Goal: Transaction & Acquisition: Purchase product/service

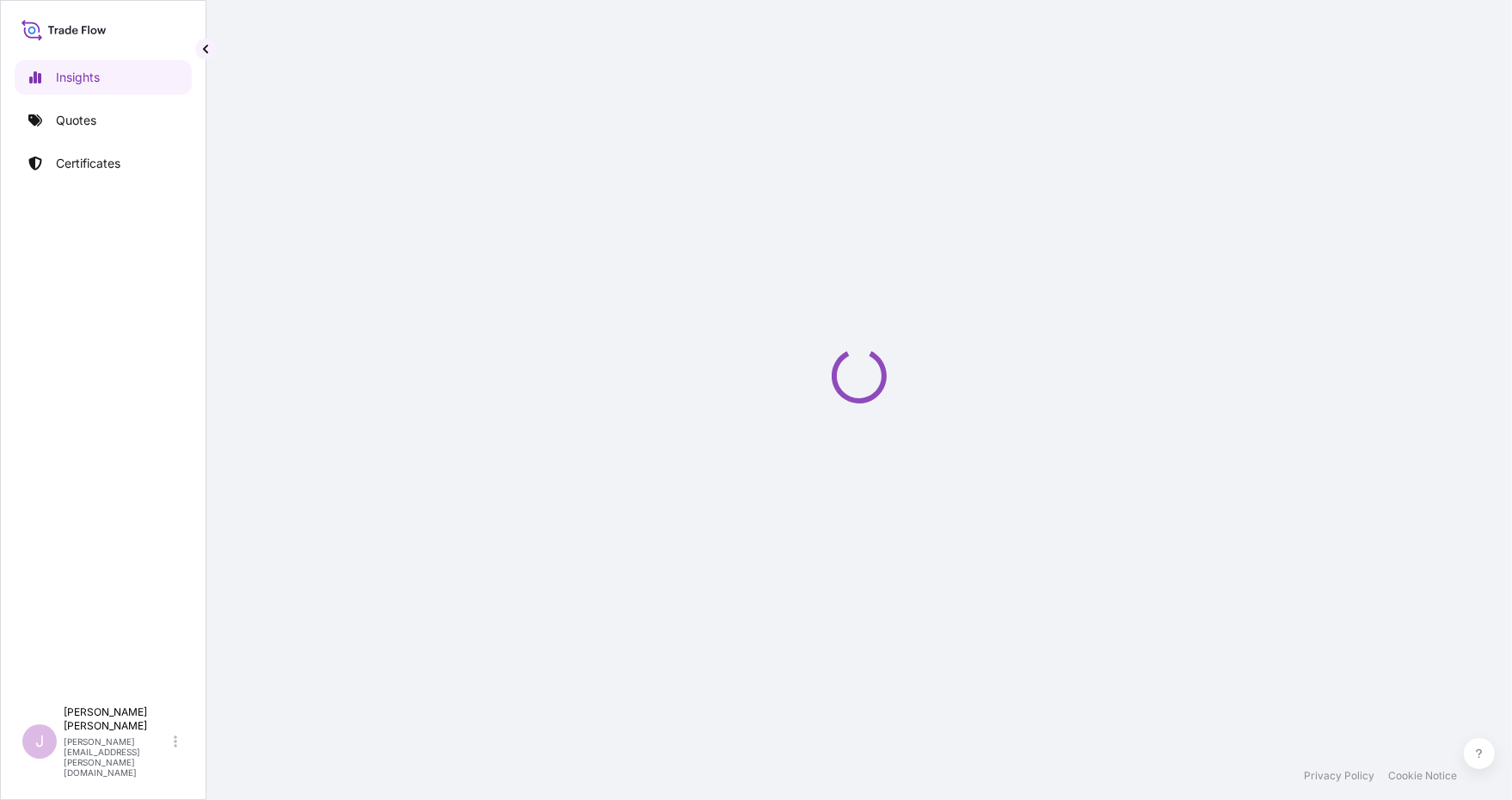
select select "2025"
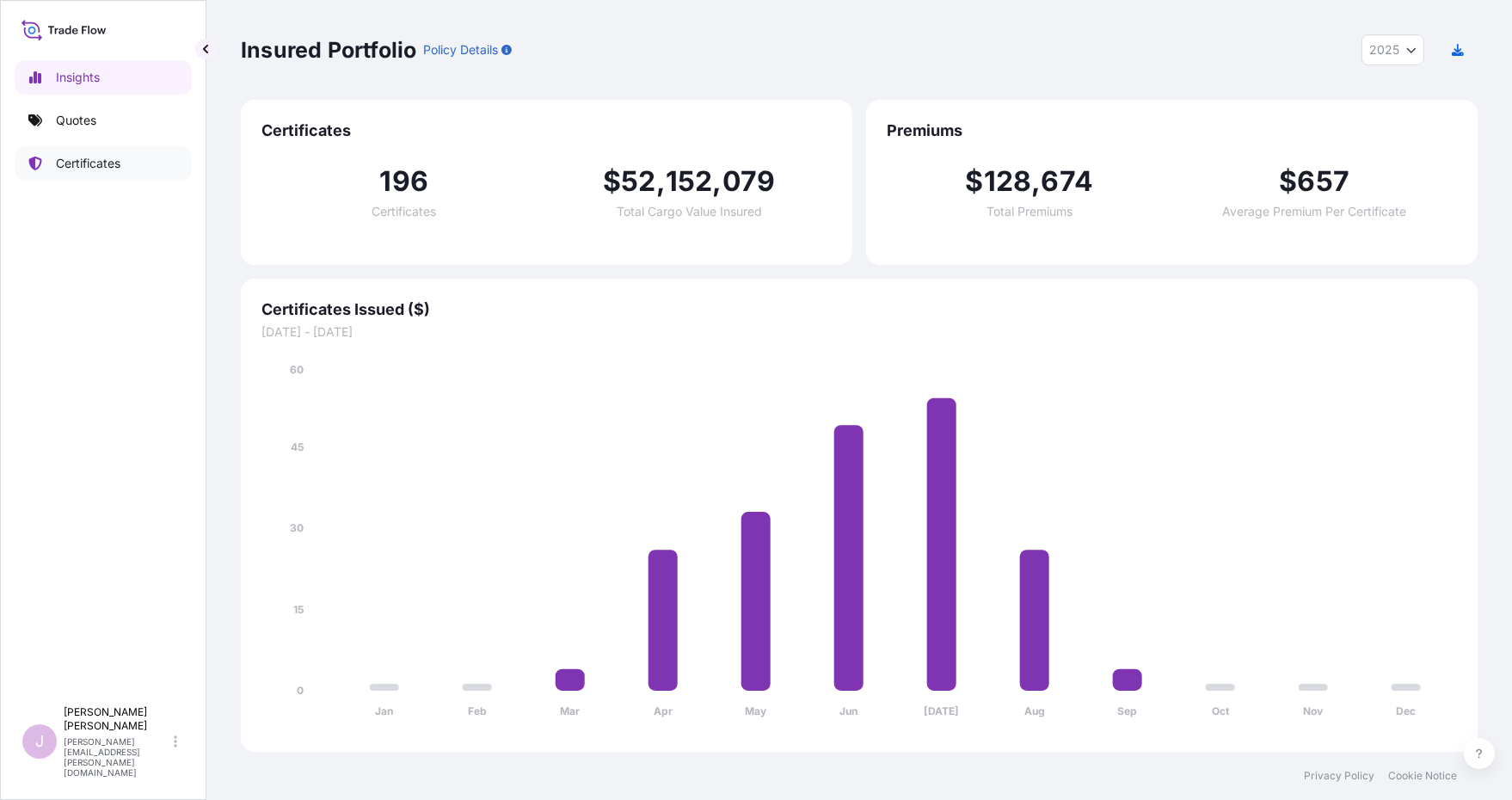
click at [104, 163] on p "Certificates" at bounding box center [88, 163] width 65 height 17
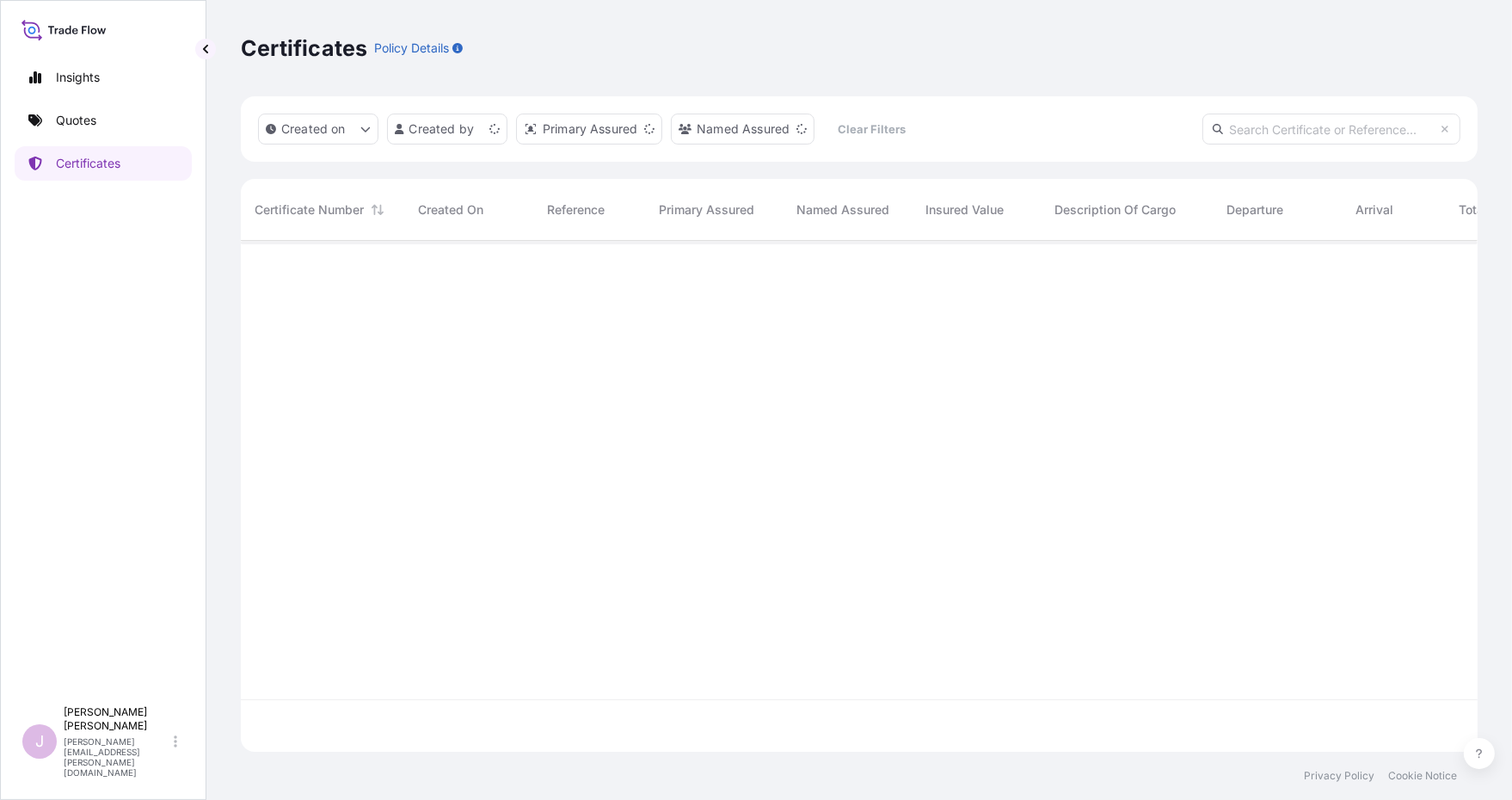
scroll to position [506, 1223]
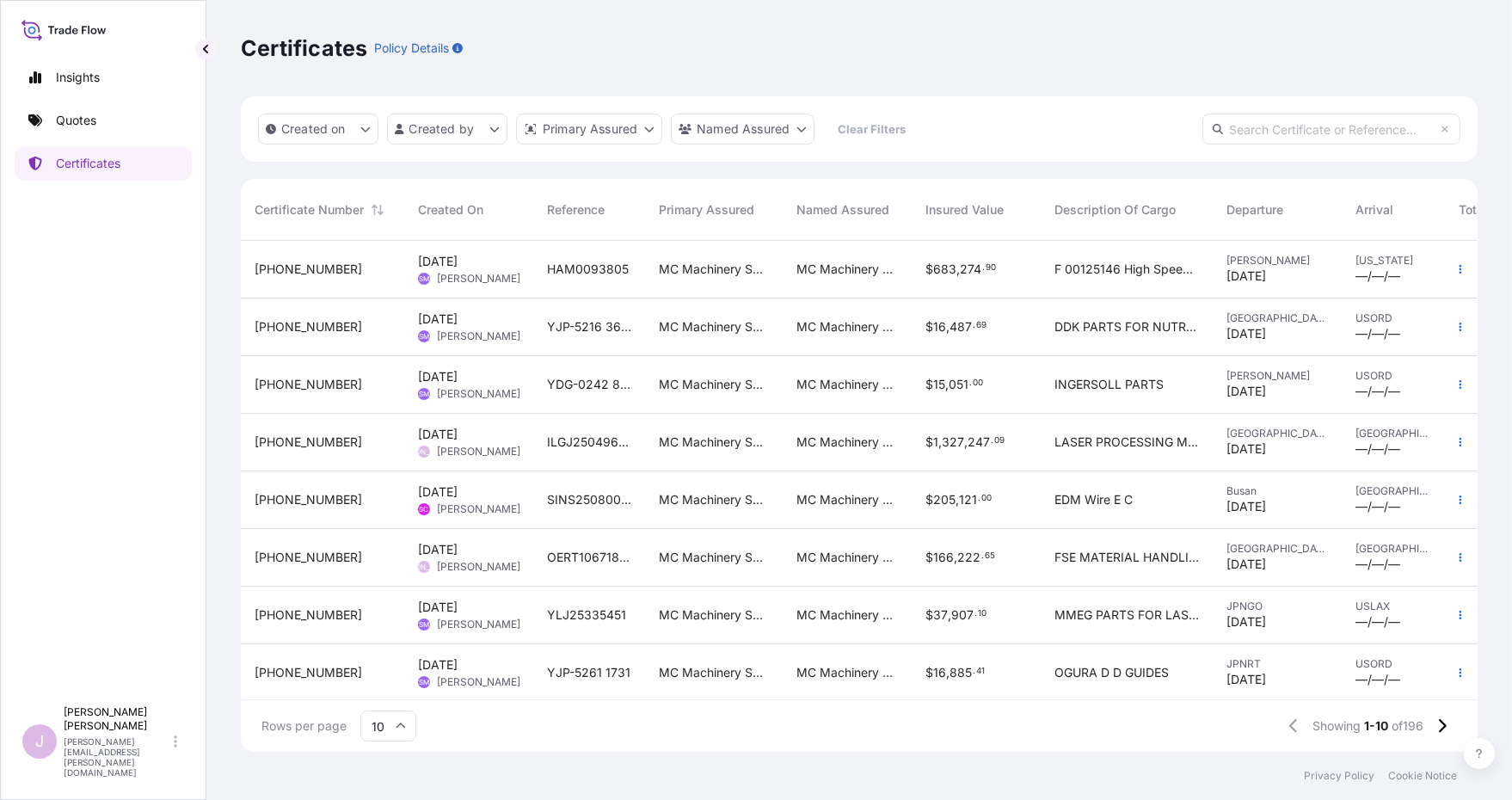
click at [396, 720] on icon at bounding box center [401, 725] width 10 height 10
click at [382, 684] on div "50" at bounding box center [389, 678] width 42 height 33
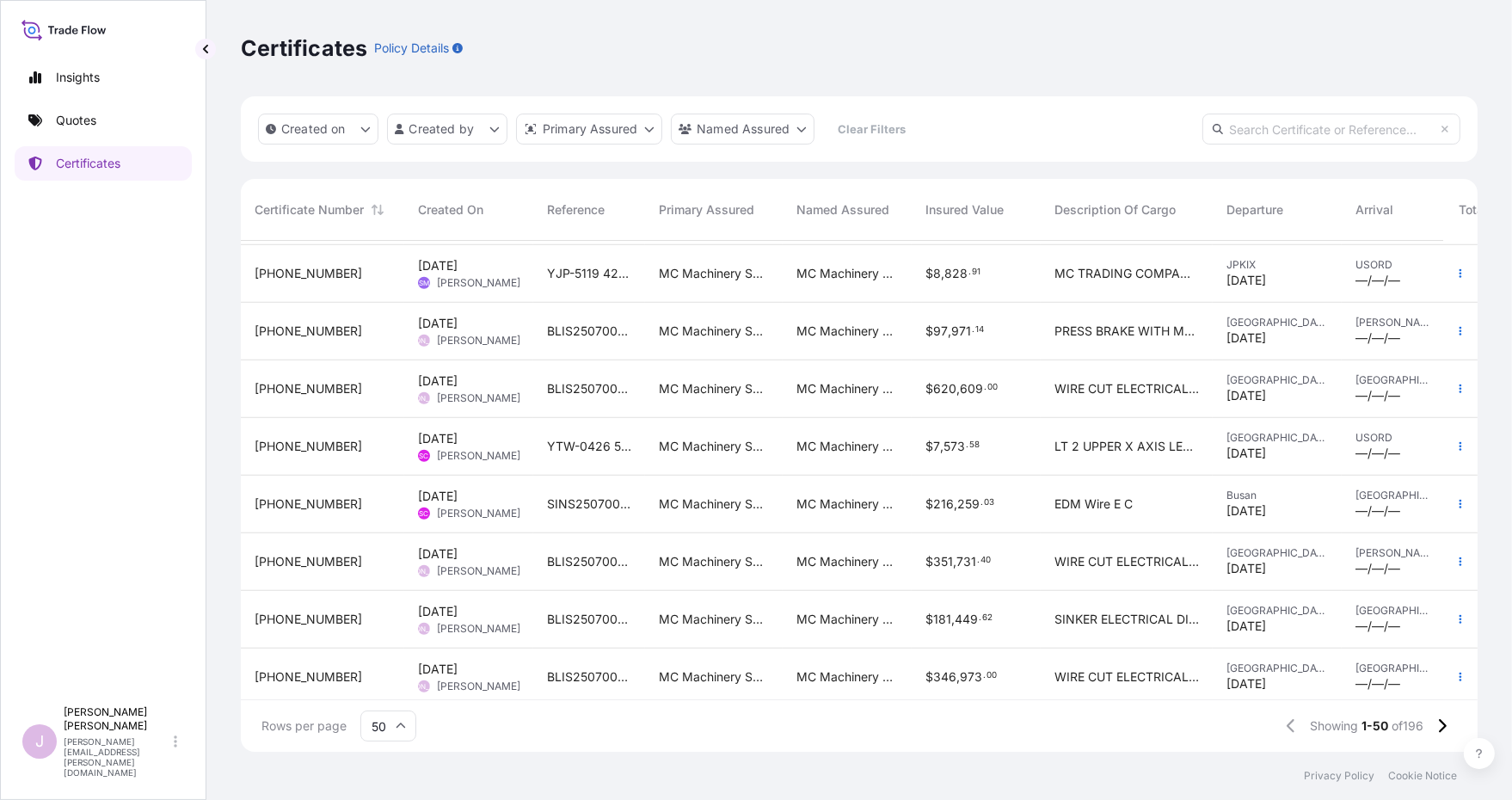
scroll to position [1743, 0]
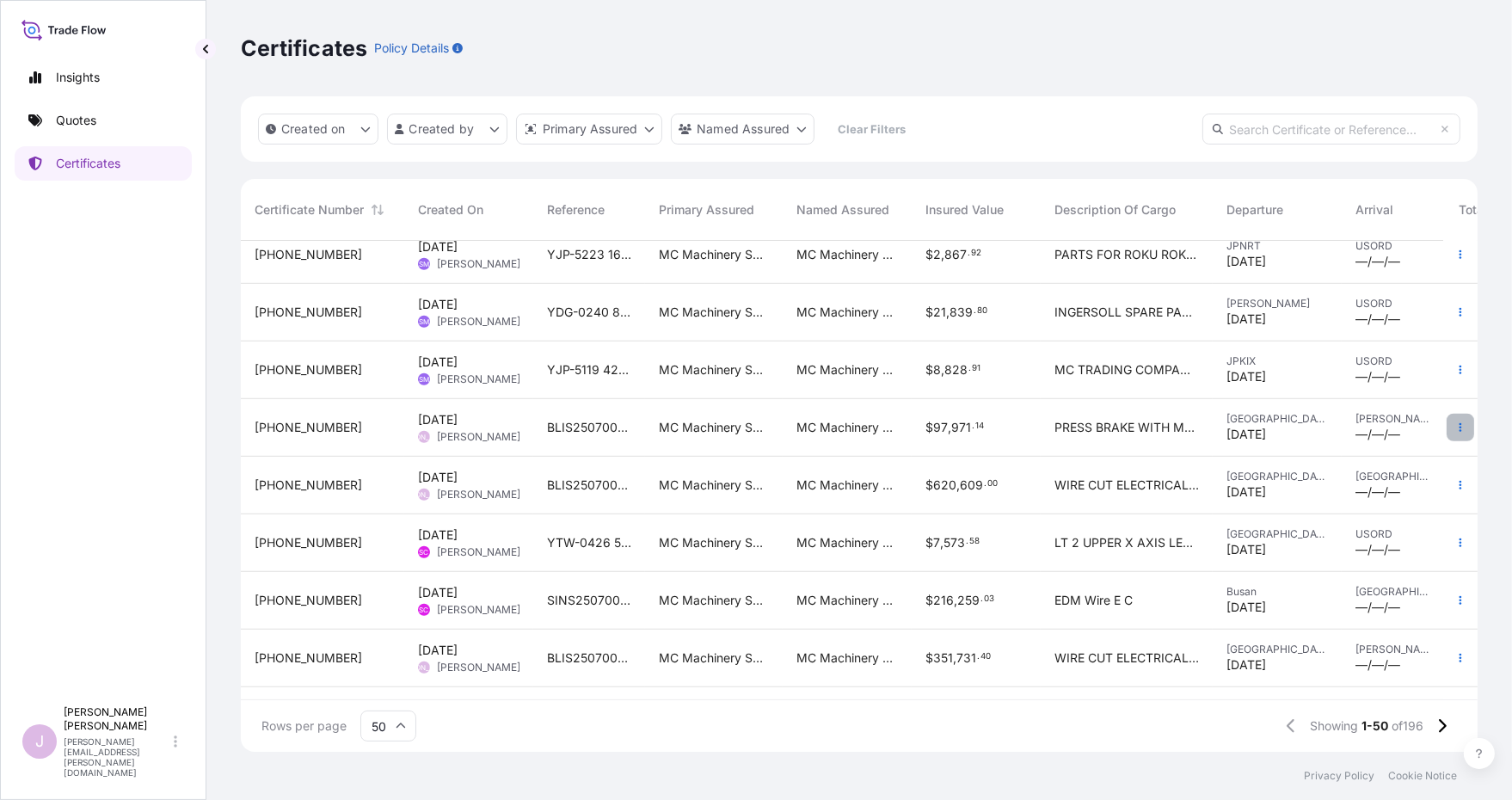
click at [1455, 422] on icon "button" at bounding box center [1460, 427] width 10 height 10
click at [1343, 433] on p "Duplicate quote" at bounding box center [1352, 429] width 90 height 17
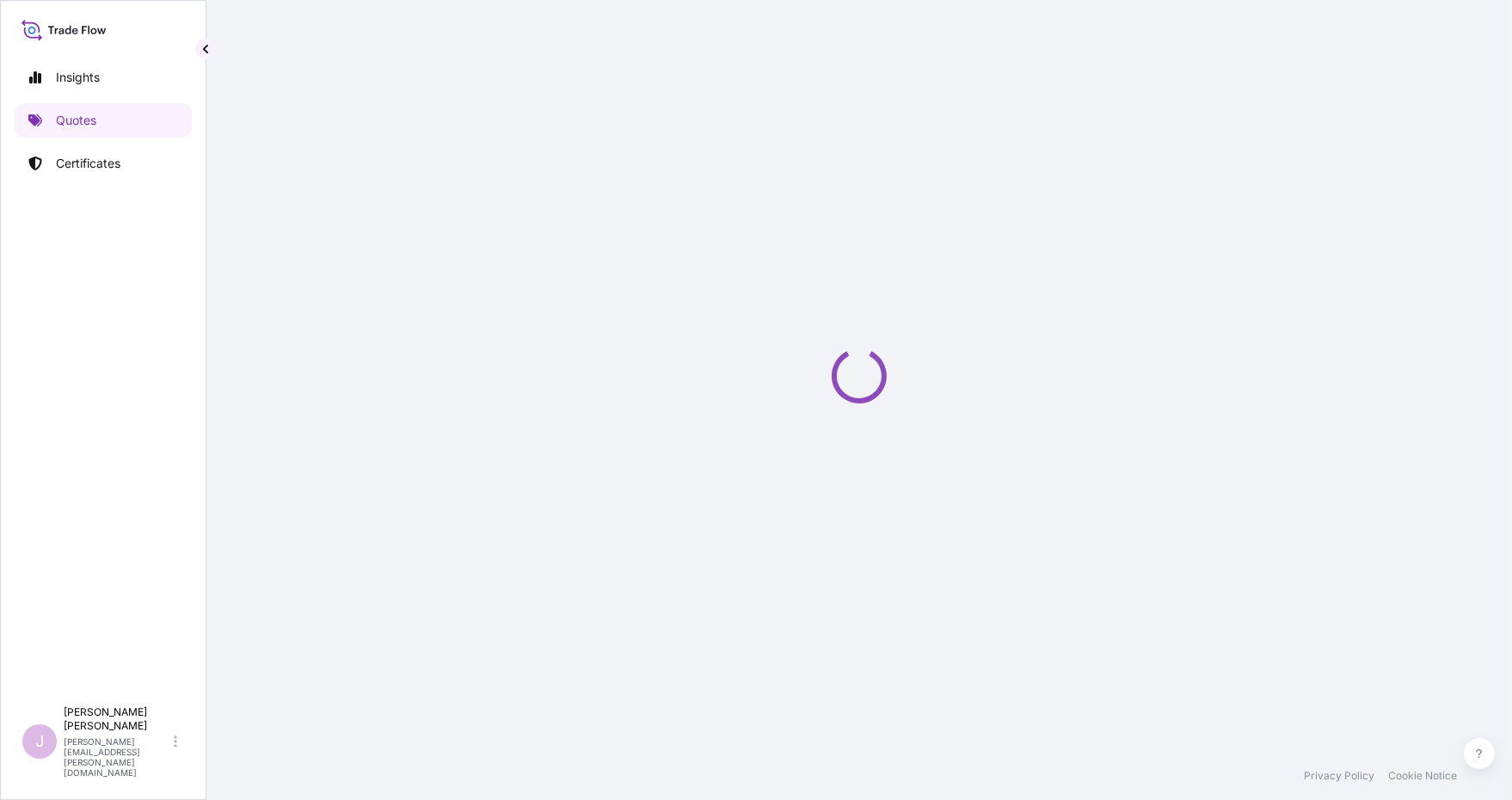
select select "Ocean Vessel"
select select "Road / [GEOGRAPHIC_DATA]"
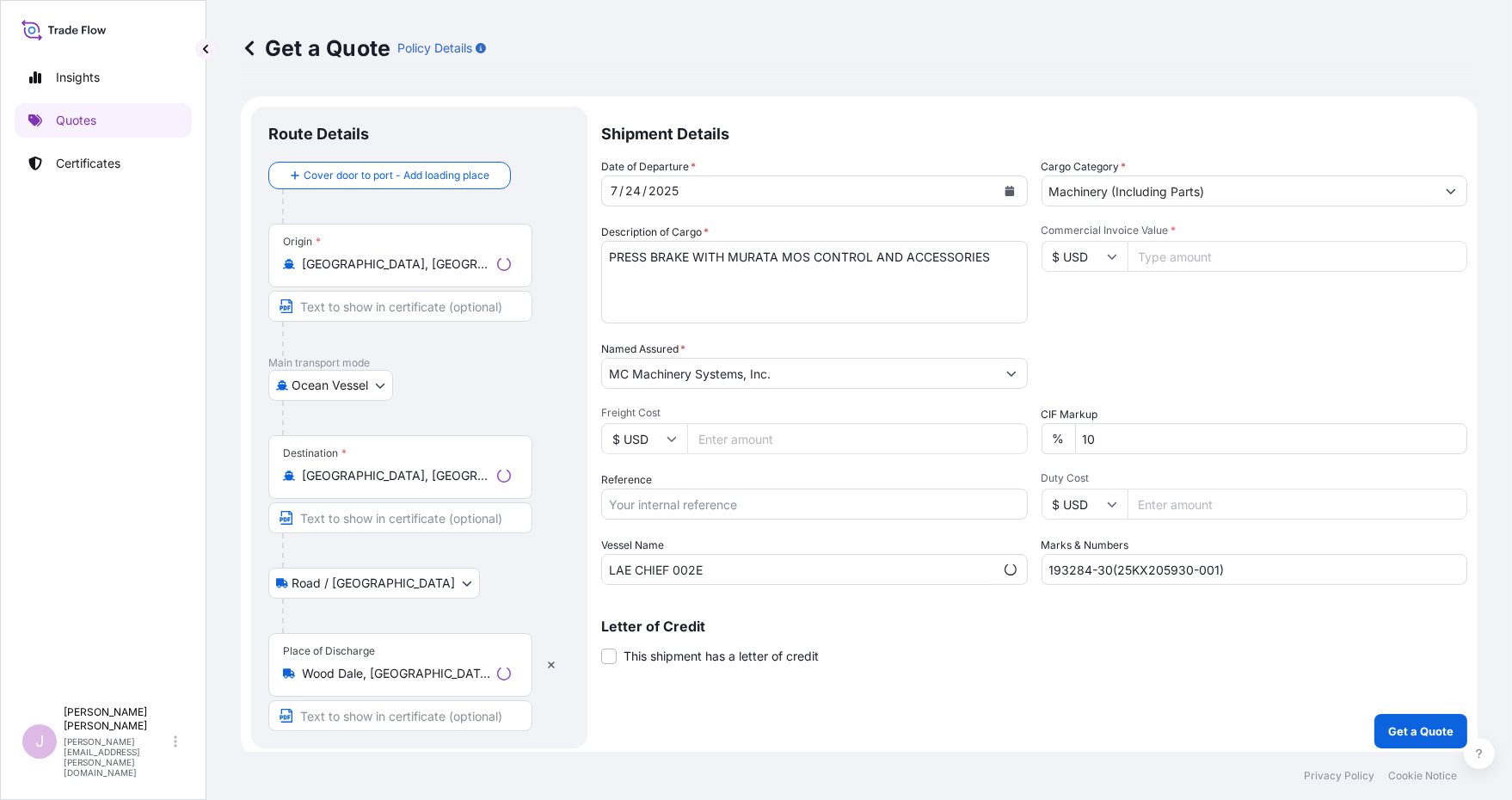
scroll to position [6, 0]
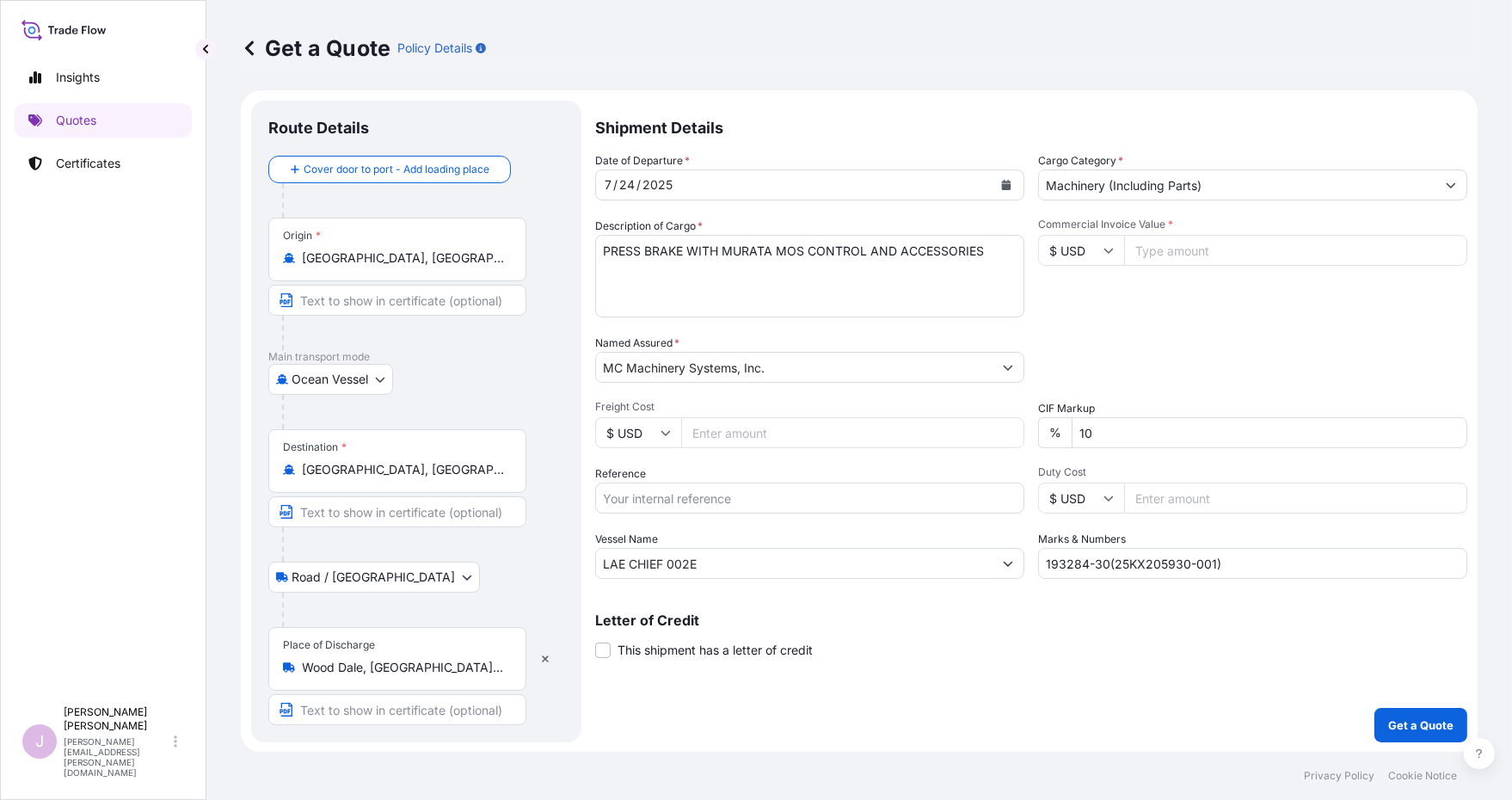
click at [982, 327] on div "Date of Departure * [DATE] Cargo Category * Machinery (Including Parts) Descrip…" at bounding box center [1031, 365] width 872 height 426
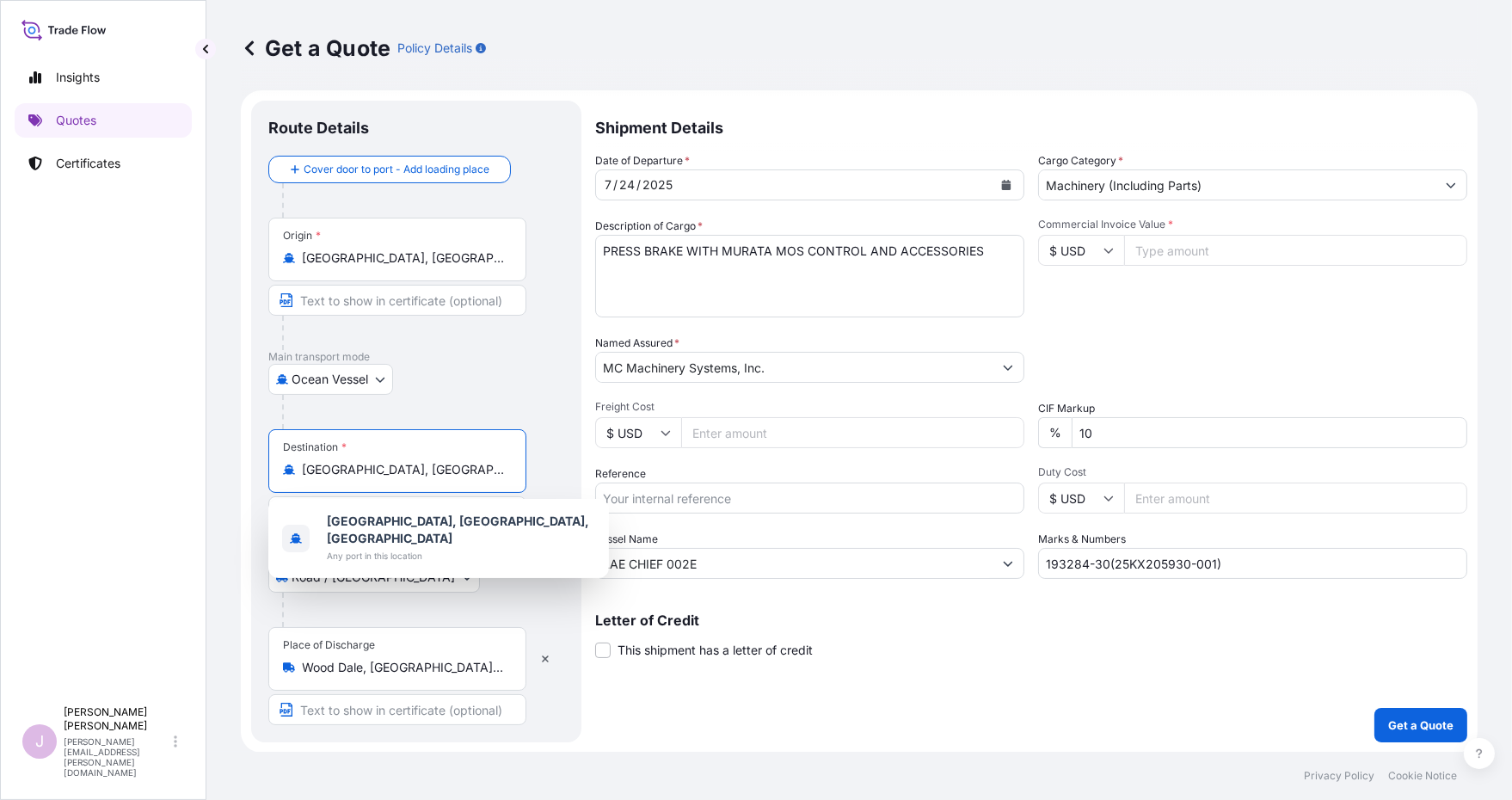
drag, startPoint x: 327, startPoint y: 472, endPoint x: 211, endPoint y: 461, distance: 116.5
click at [211, 461] on div "Get a Quote Policy Details Route Details Cover door to port - Add loading place…" at bounding box center [859, 376] width 1306 height 751
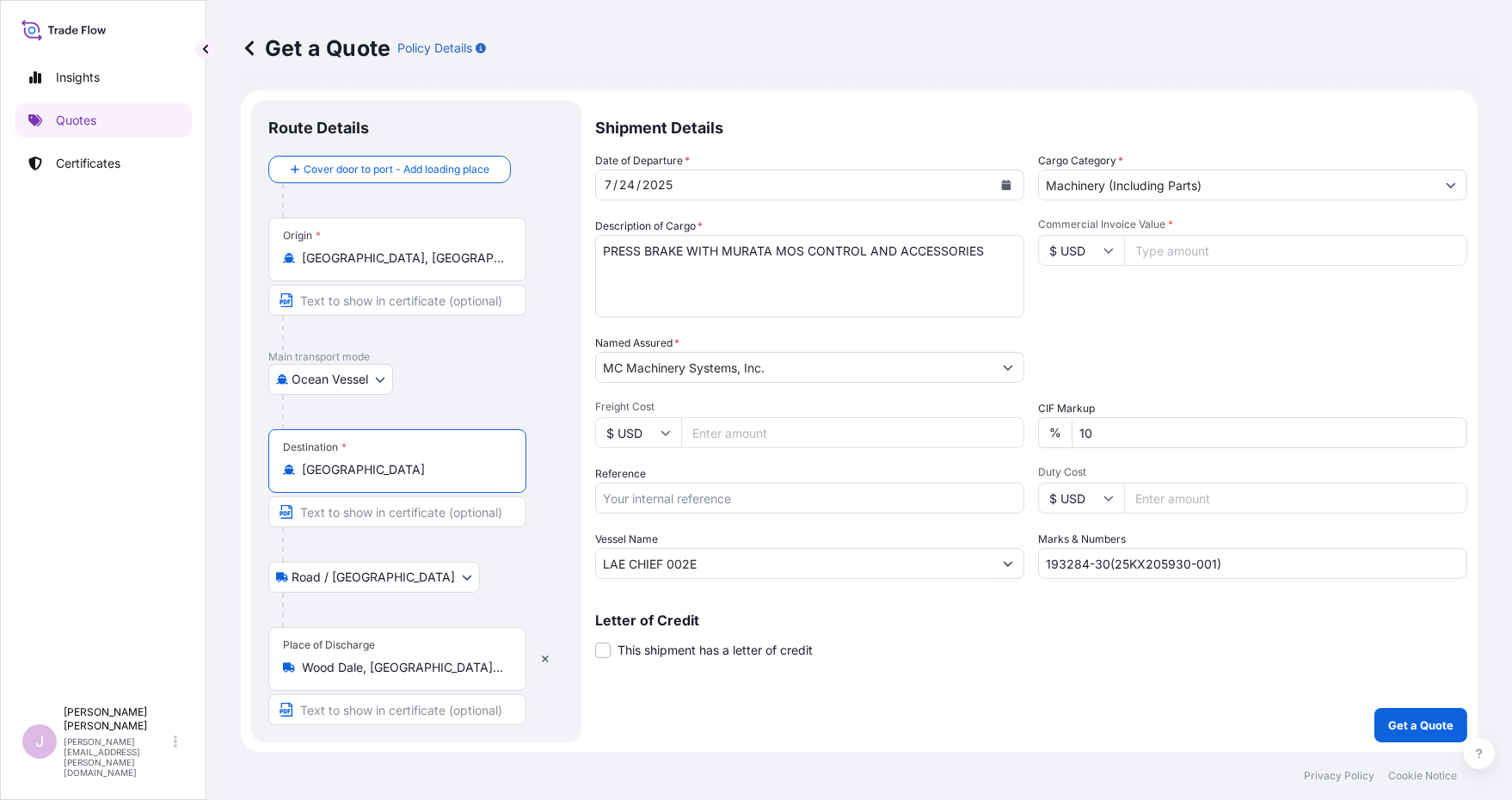
click at [397, 466] on input "[GEOGRAPHIC_DATA]" at bounding box center [403, 468] width 203 height 17
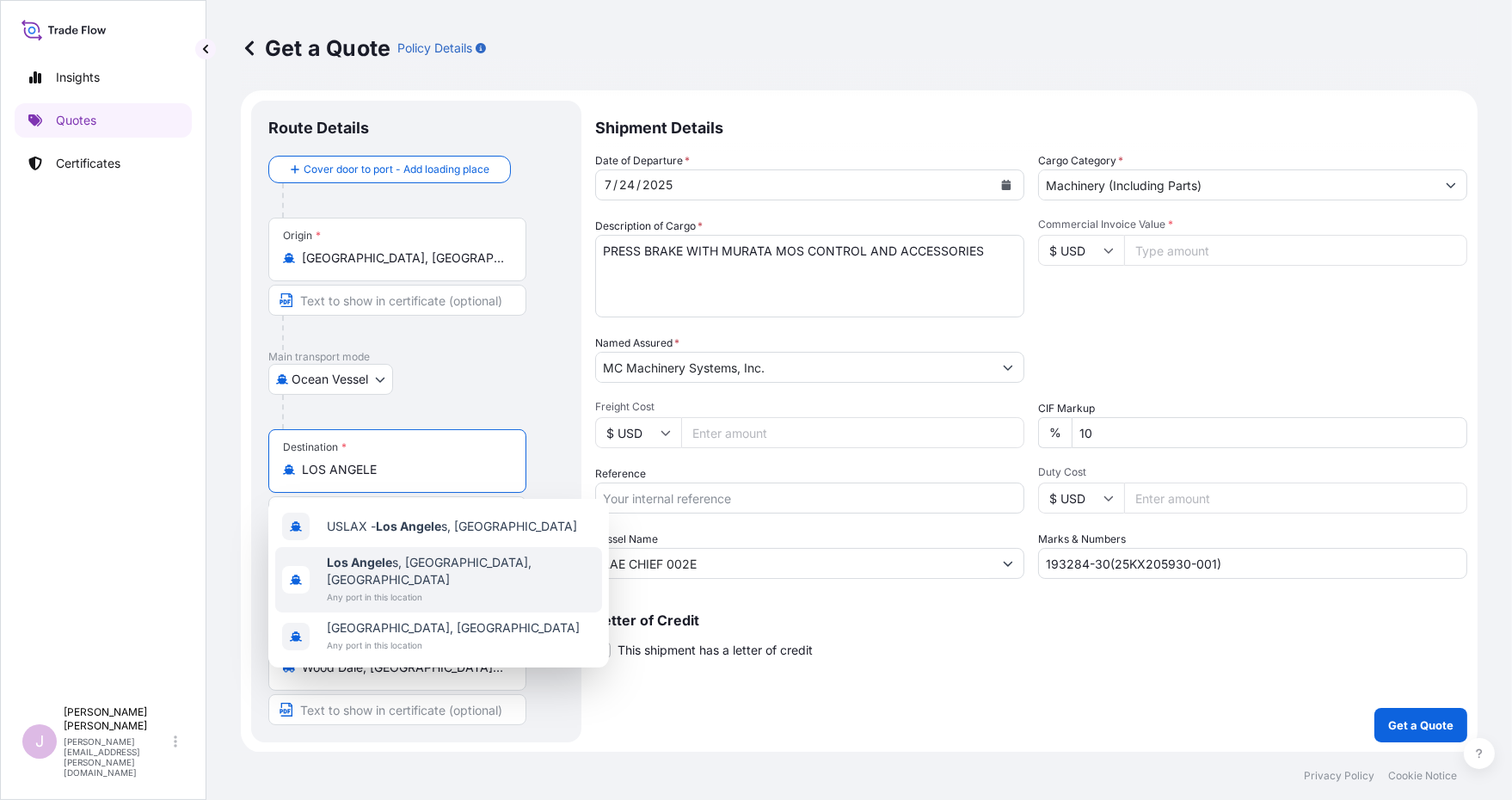
click at [375, 566] on b "Los Angele" at bounding box center [359, 561] width 65 height 15
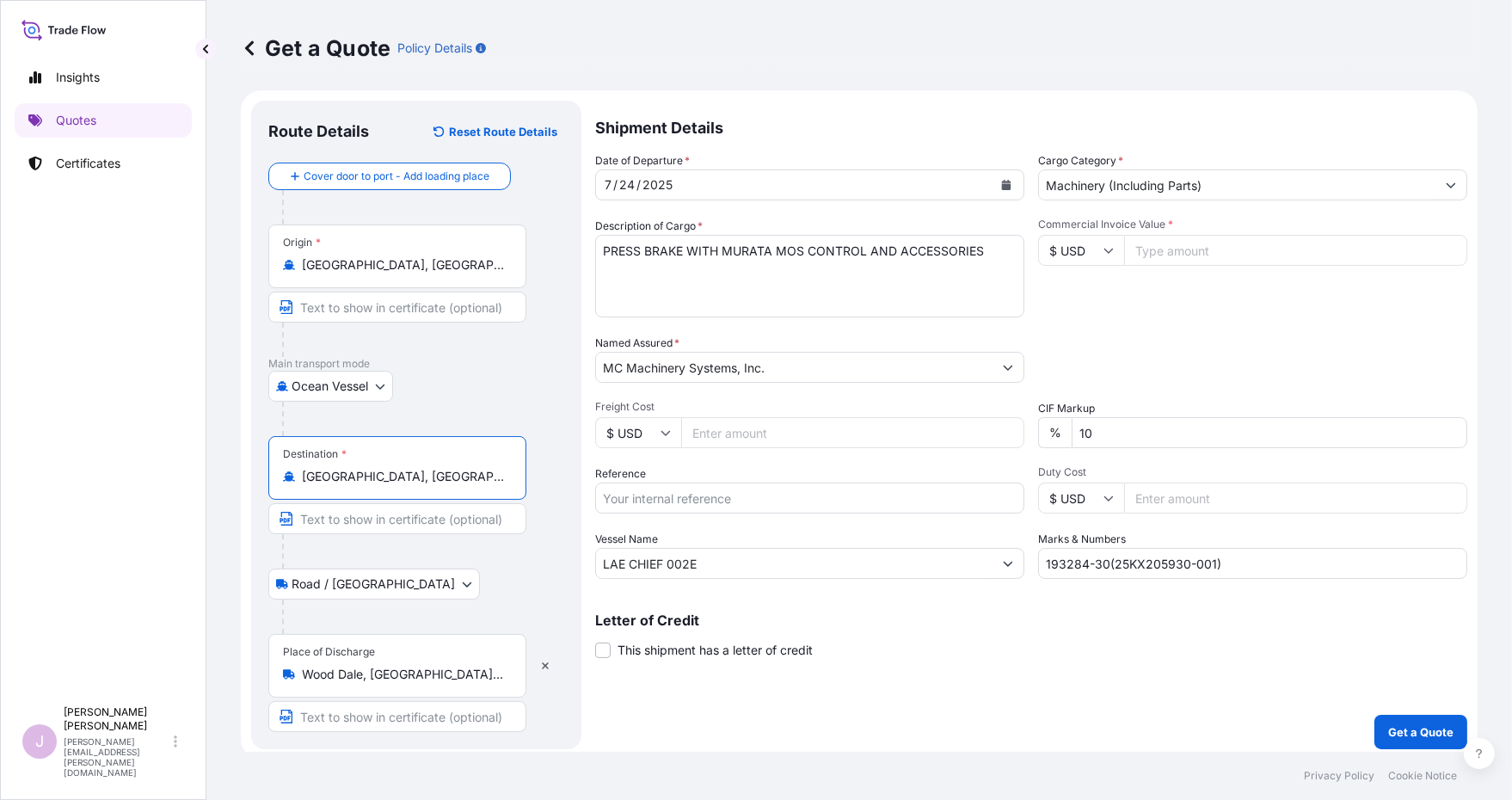
type input "[GEOGRAPHIC_DATA], [GEOGRAPHIC_DATA], [GEOGRAPHIC_DATA]"
click at [1004, 179] on button "Calendar" at bounding box center [1006, 185] width 28 height 28
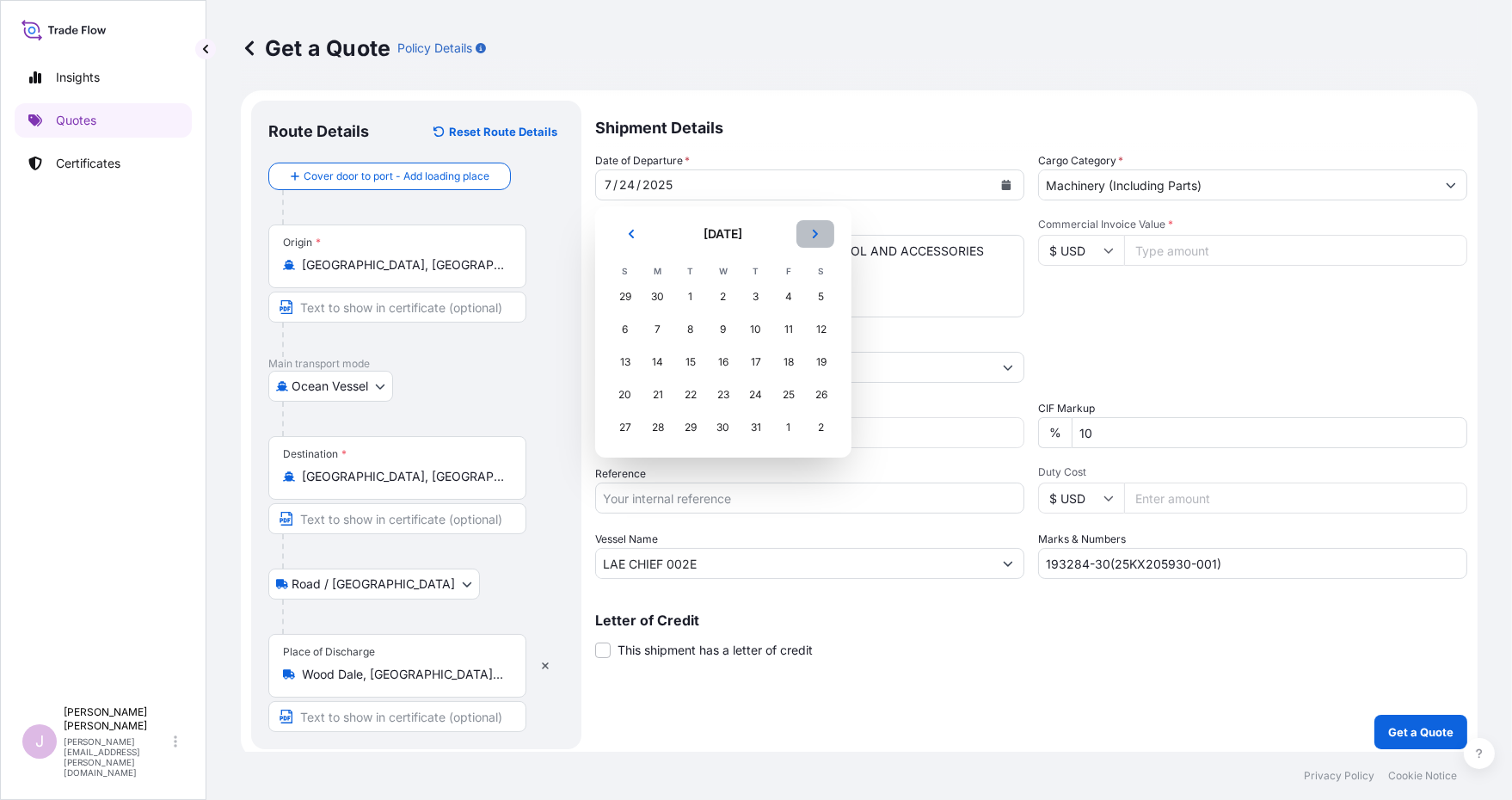
click at [806, 237] on button "Next" at bounding box center [815, 234] width 38 height 28
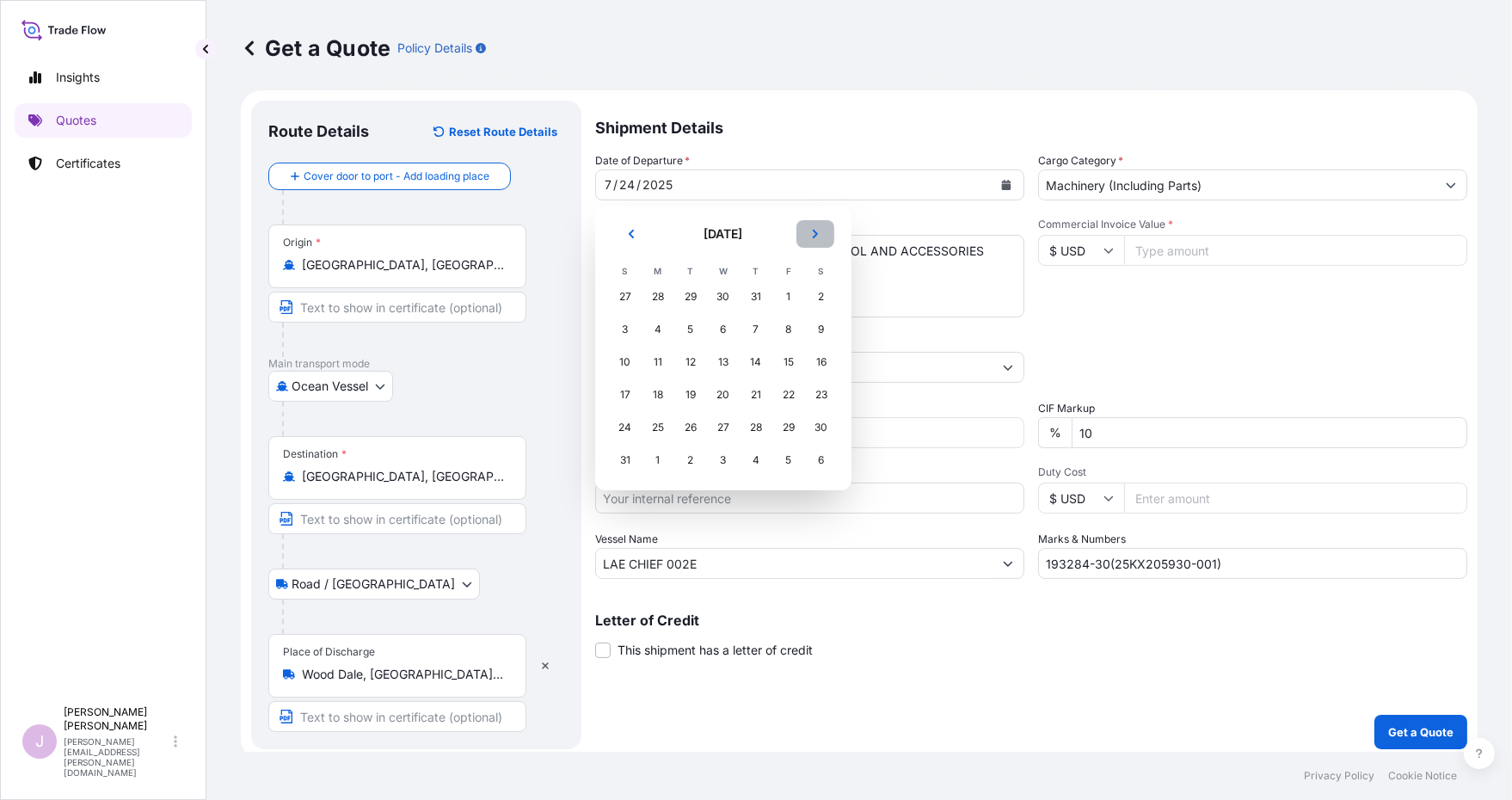
click at [806, 237] on button "Next" at bounding box center [815, 234] width 38 height 28
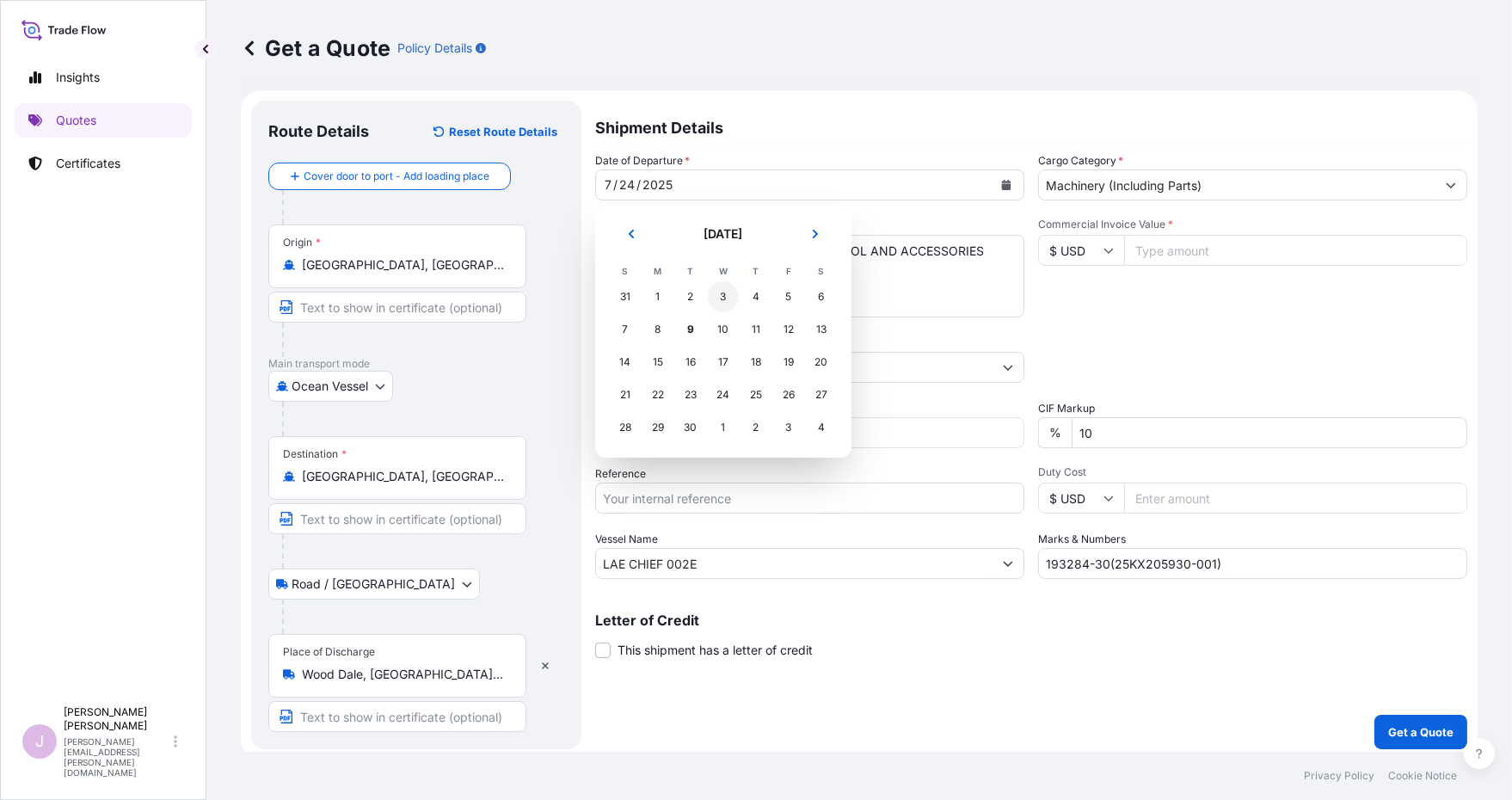
click at [720, 300] on div "3" at bounding box center [723, 296] width 31 height 31
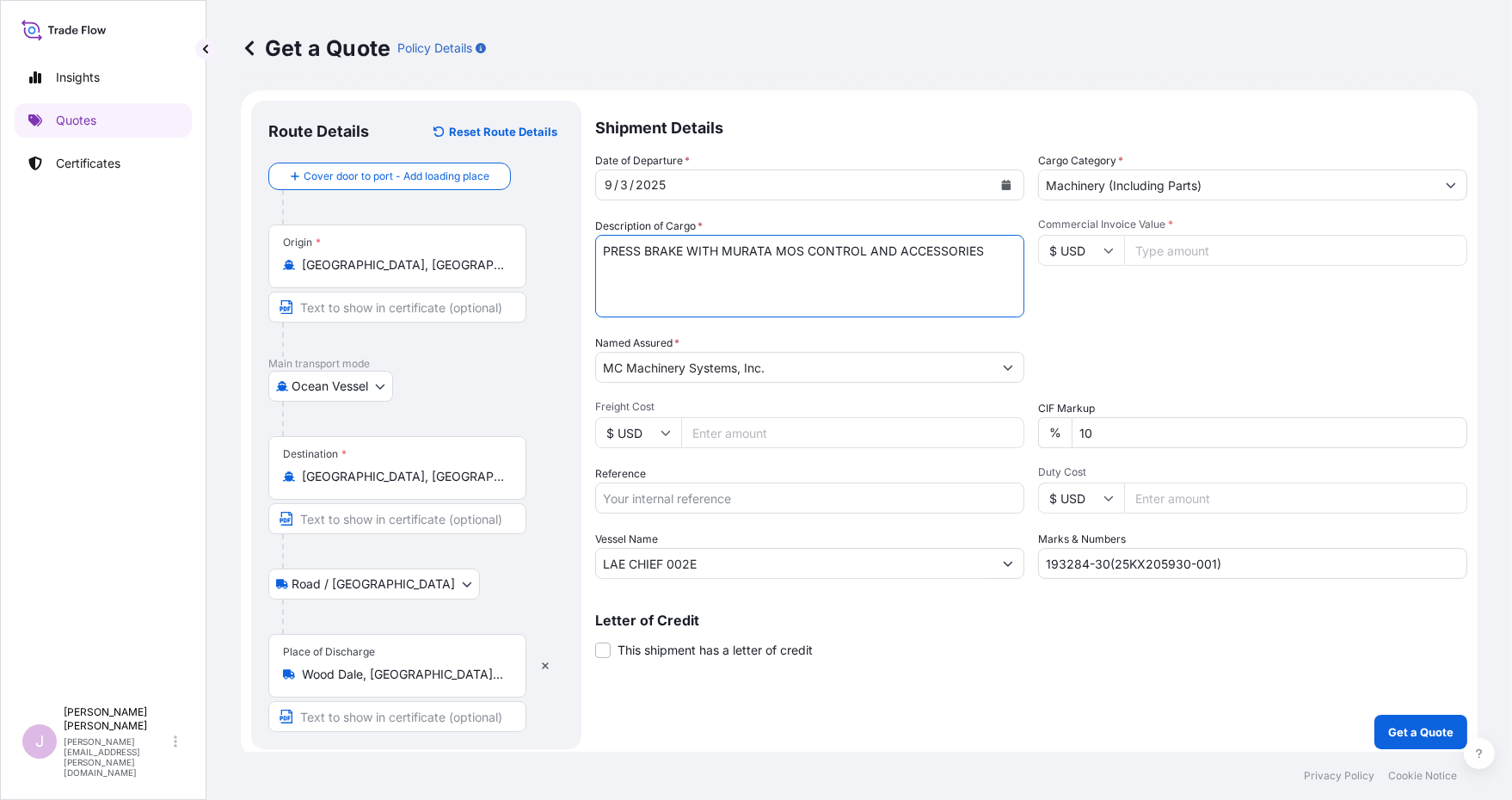
drag, startPoint x: 991, startPoint y: 249, endPoint x: 359, endPoint y: 242, distance: 632.0
click at [366, 244] on form "Route Details Reset Route Details Cover door to port - Add loading place Place …" at bounding box center [859, 424] width 1237 height 669
type textarea "WIRE CUT ELECTRICAL DISCHARGE MACHINE"
click at [729, 438] on input "Freight Cost" at bounding box center [852, 431] width 343 height 31
click at [704, 435] on input "Freight Cost" at bounding box center [852, 431] width 343 height 31
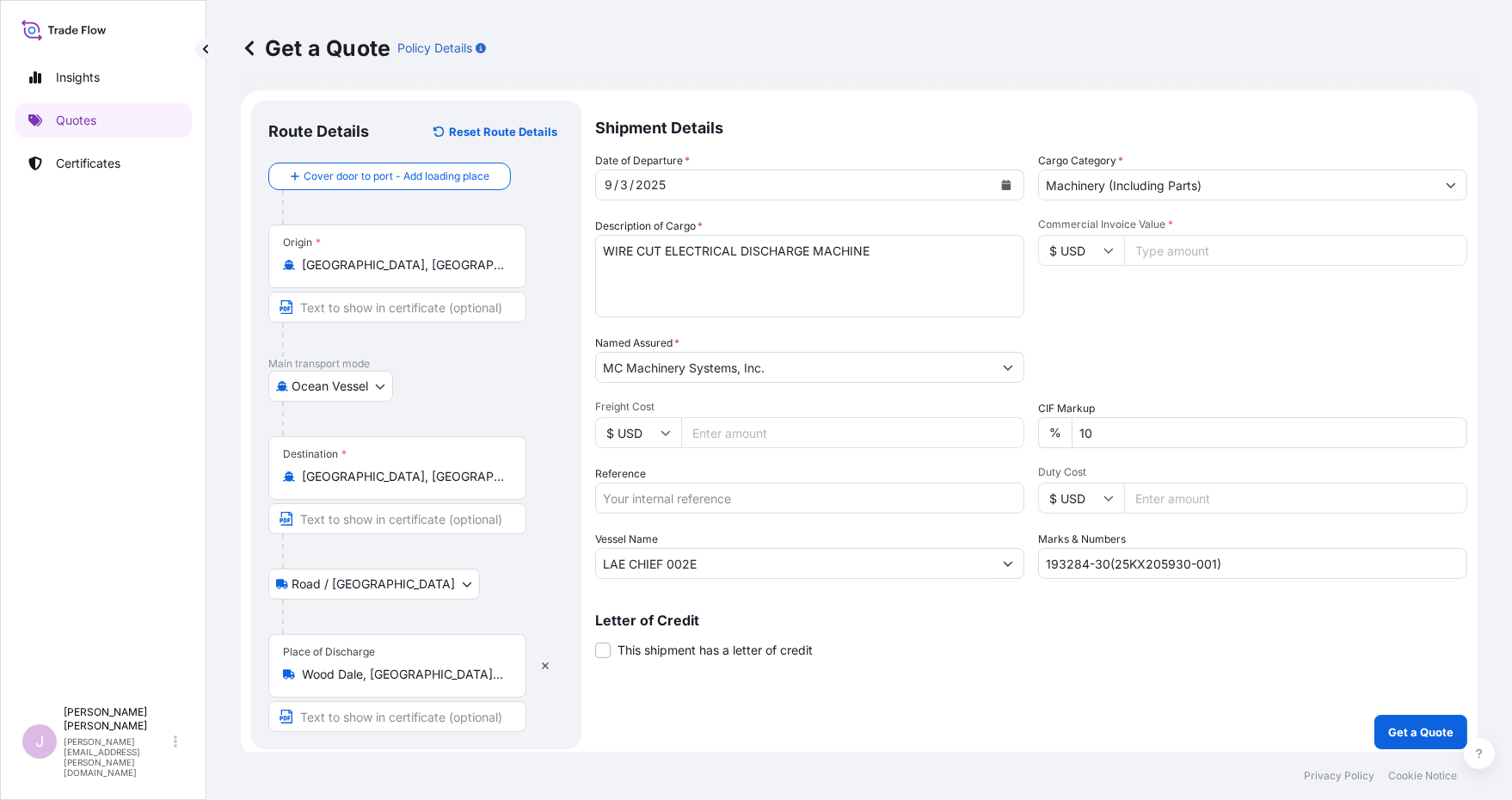
paste input "22222.00"
type input "22222.00"
click at [671, 497] on input "Reference" at bounding box center [810, 497] width 430 height 31
type input "BLIS25090009"
paste input "ONE HAMMERSMITH"
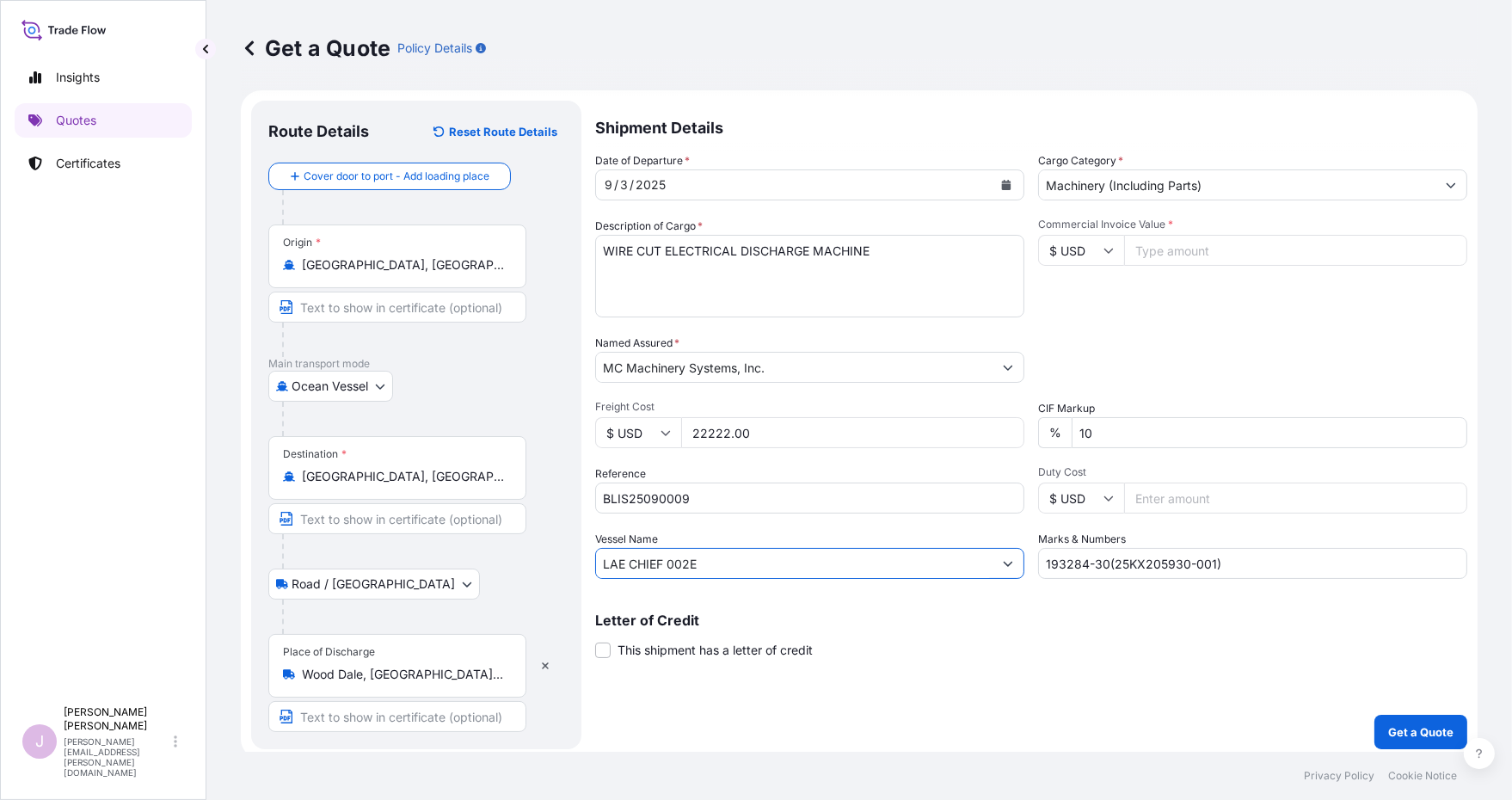
type input "ONE HAMMERSMITH"
drag, startPoint x: 722, startPoint y: 559, endPoint x: 321, endPoint y: 563, distance: 401.0
click at [318, 563] on form "Route Details Reset Route Details Cover door to port - Add loading place Place …" at bounding box center [859, 424] width 1237 height 669
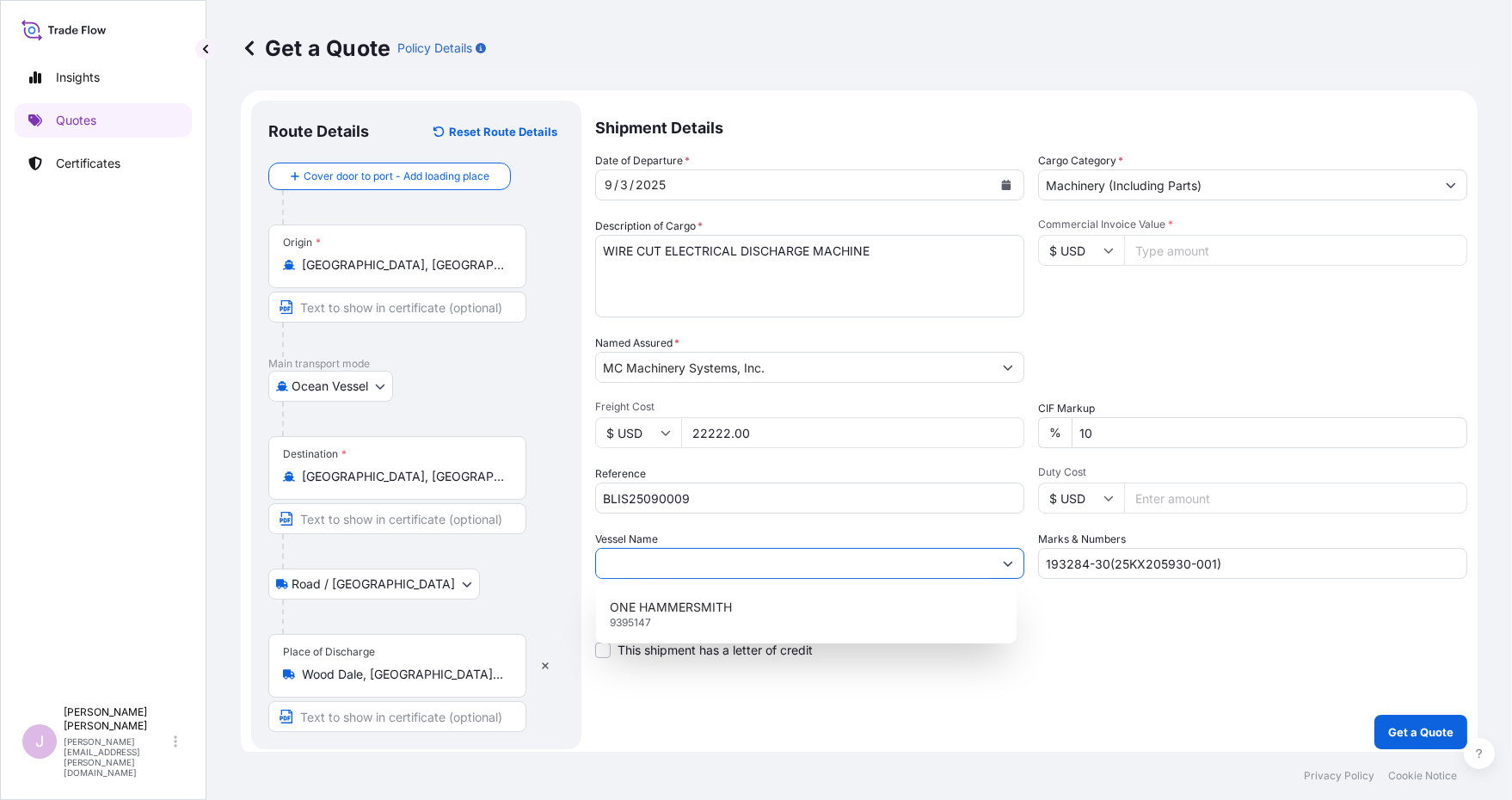
paste input "ONE HAMMERSMITH"
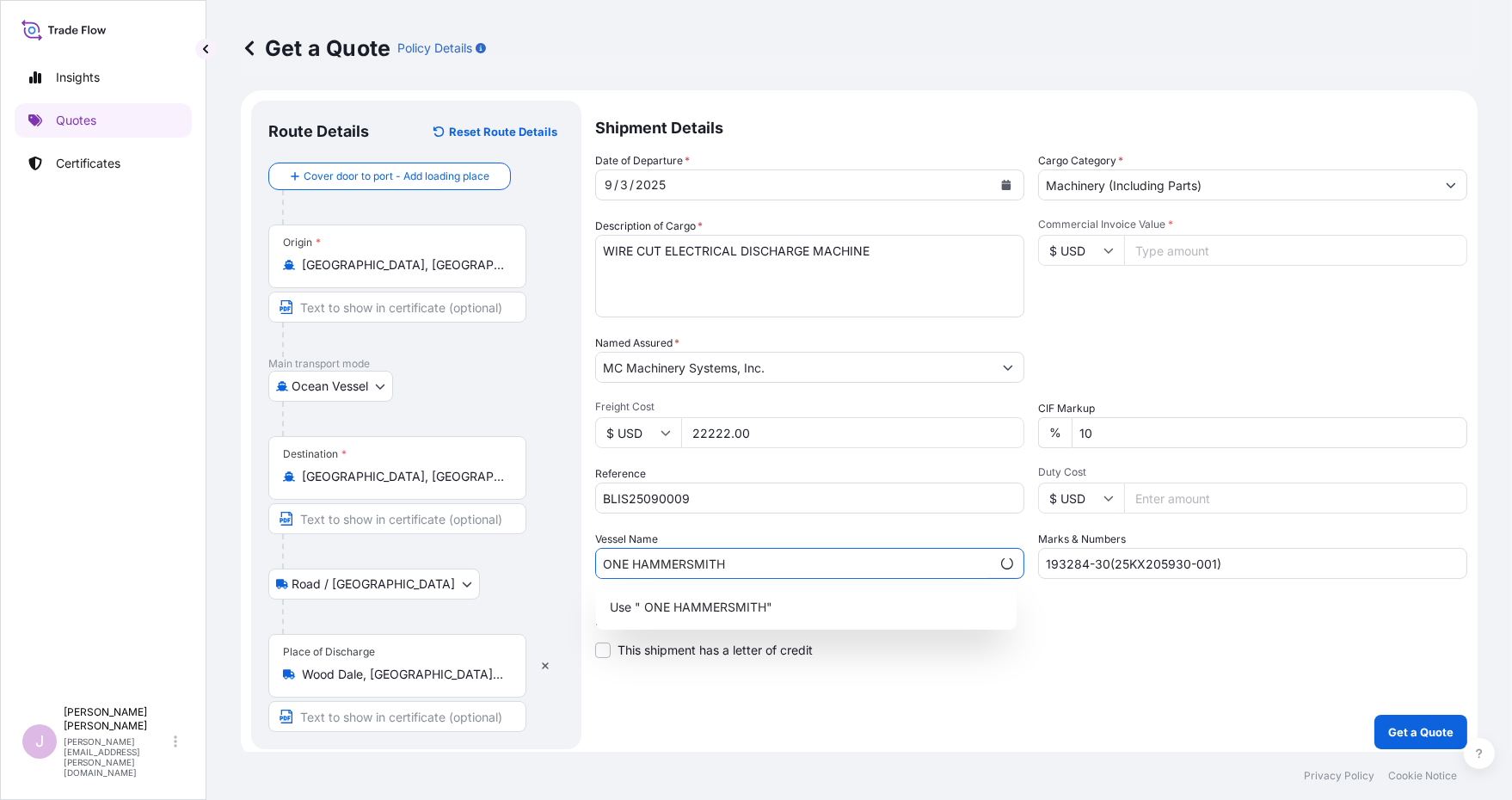
click at [760, 559] on input "ONE HAMMERSMITH" at bounding box center [793, 562] width 395 height 31
type input "ONE HAMMERSMITH 087E"
drag, startPoint x: 955, startPoint y: 756, endPoint x: 930, endPoint y: 716, distance: 47.2
click at [954, 752] on footer "Privacy Policy Cookie Notice" at bounding box center [859, 775] width 1306 height 48
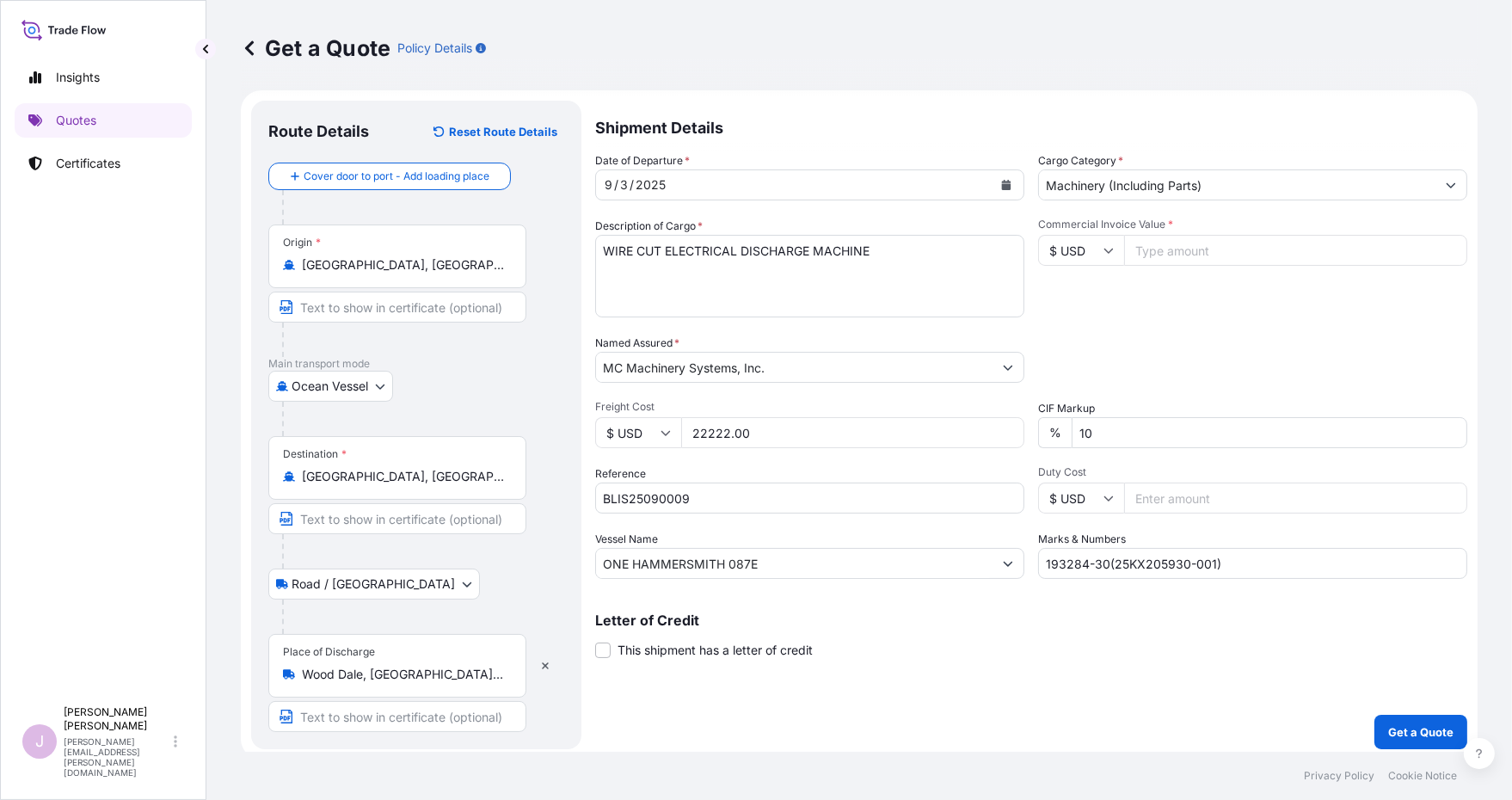
click at [1175, 252] on input "Commercial Invoice Value *" at bounding box center [1295, 250] width 343 height 31
paste input "675416.00"
type input "675416.00"
drag, startPoint x: 1240, startPoint y: 557, endPoint x: 748, endPoint y: 592, distance: 493.2
click at [748, 592] on div "Shipment Details Date of Departure * [DATE] Cargo Category * Machinery (Includi…" at bounding box center [1031, 424] width 872 height 648
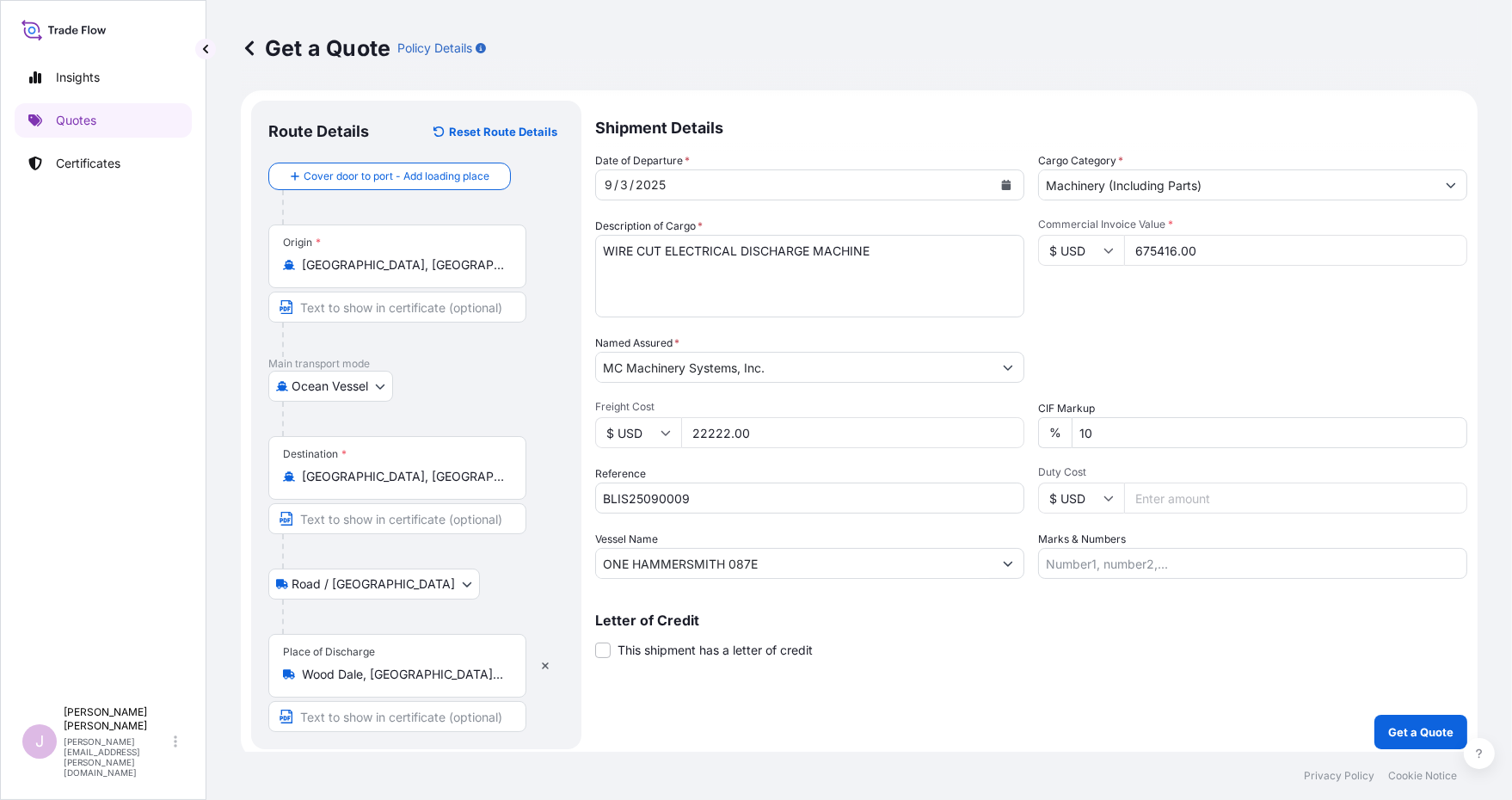
drag, startPoint x: 1041, startPoint y: 561, endPoint x: 1047, endPoint y: 553, distance: 10.0
click at [1045, 556] on input "Marks & Numbers" at bounding box center [1253, 562] width 430 height 31
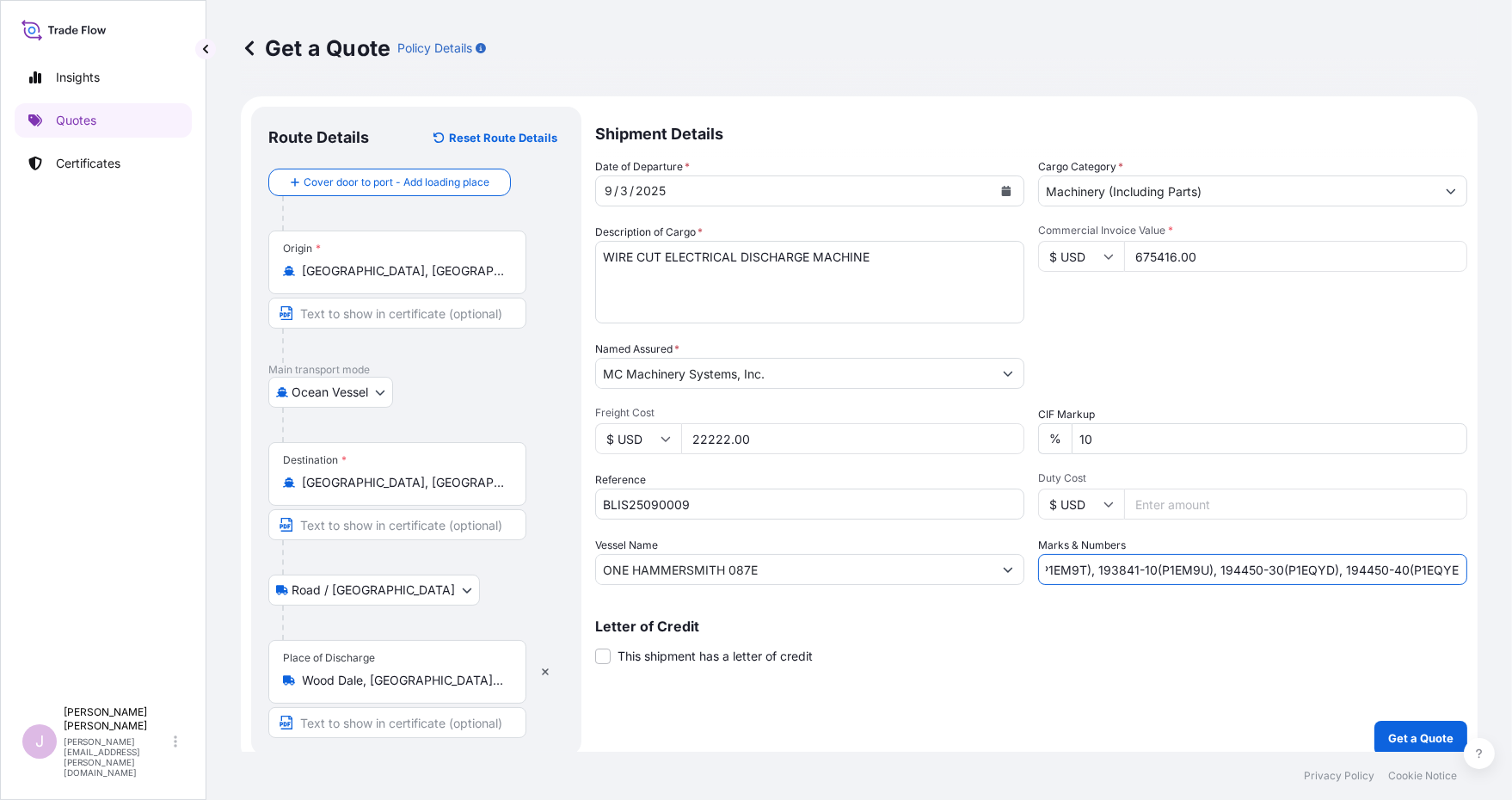
scroll to position [0, 0]
type input "193839-20(P1EM9E), 193839-30(P1EM9S), 193839-40(P1EM9T), 193841-10(P1EM9U), 194…"
click at [1407, 732] on p "Get a Quote" at bounding box center [1420, 737] width 65 height 17
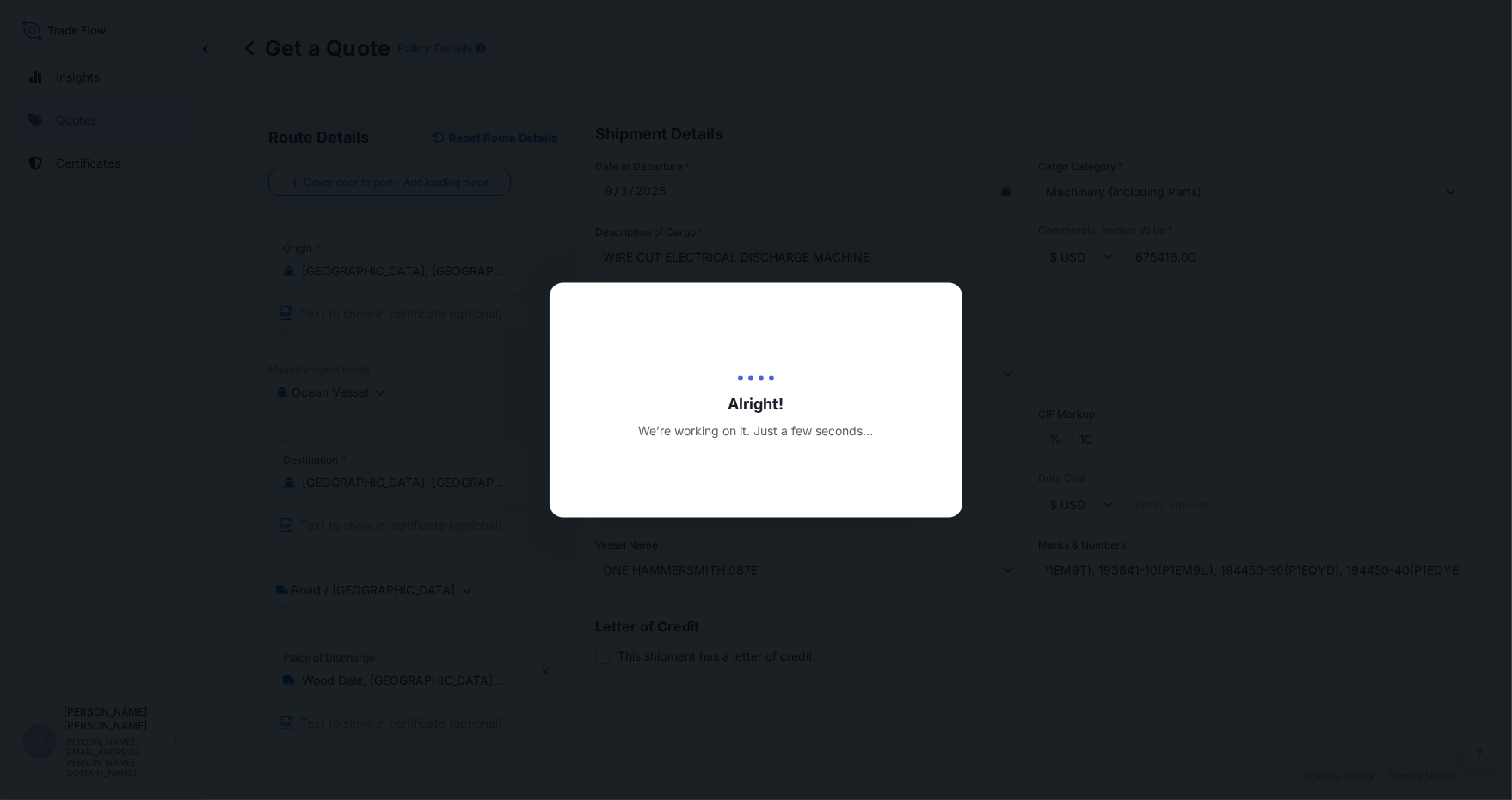
type input "[DATE]"
select select "Ocean Vessel"
select select "Road / [GEOGRAPHIC_DATA]"
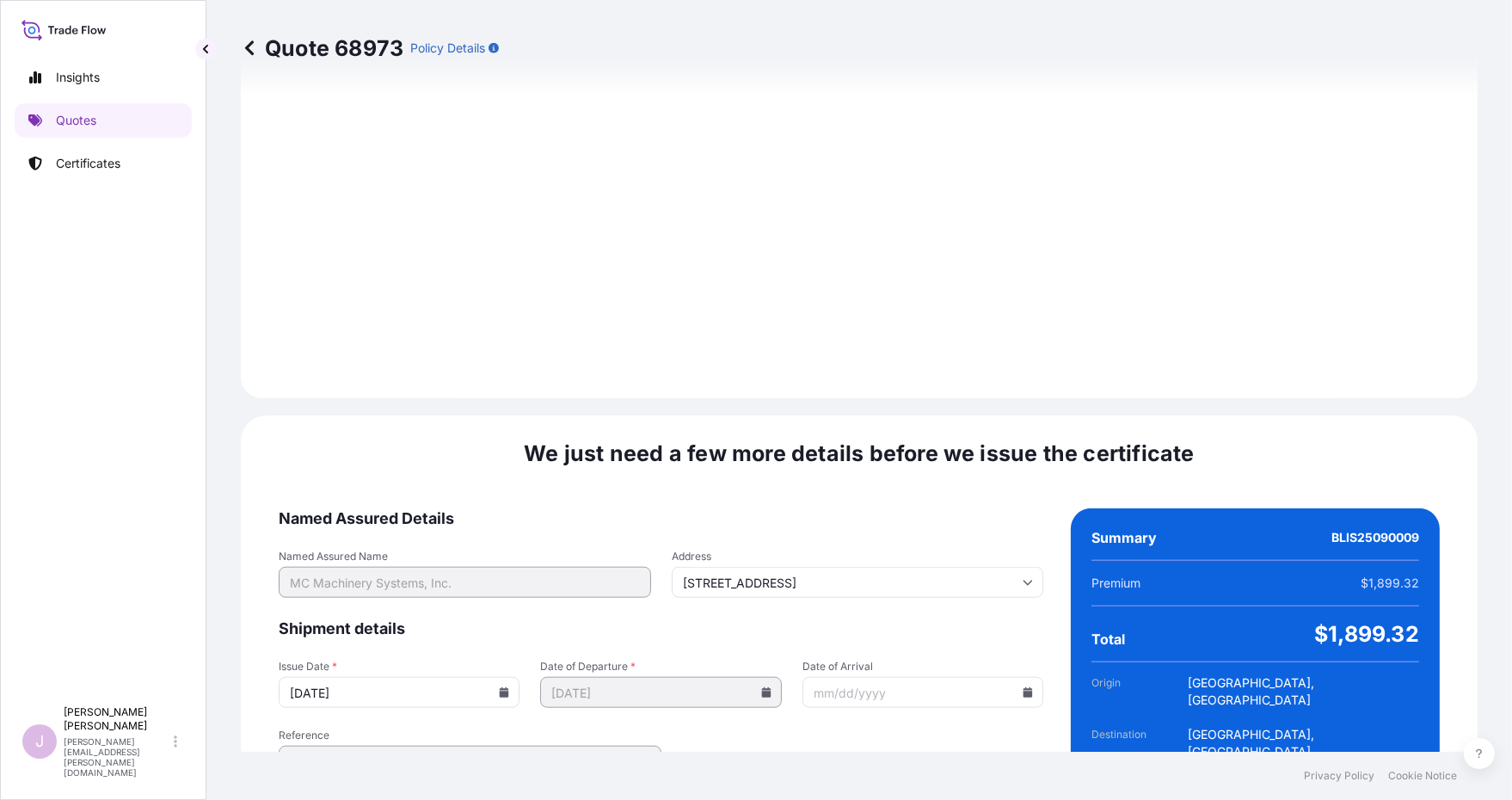
scroll to position [2020, 0]
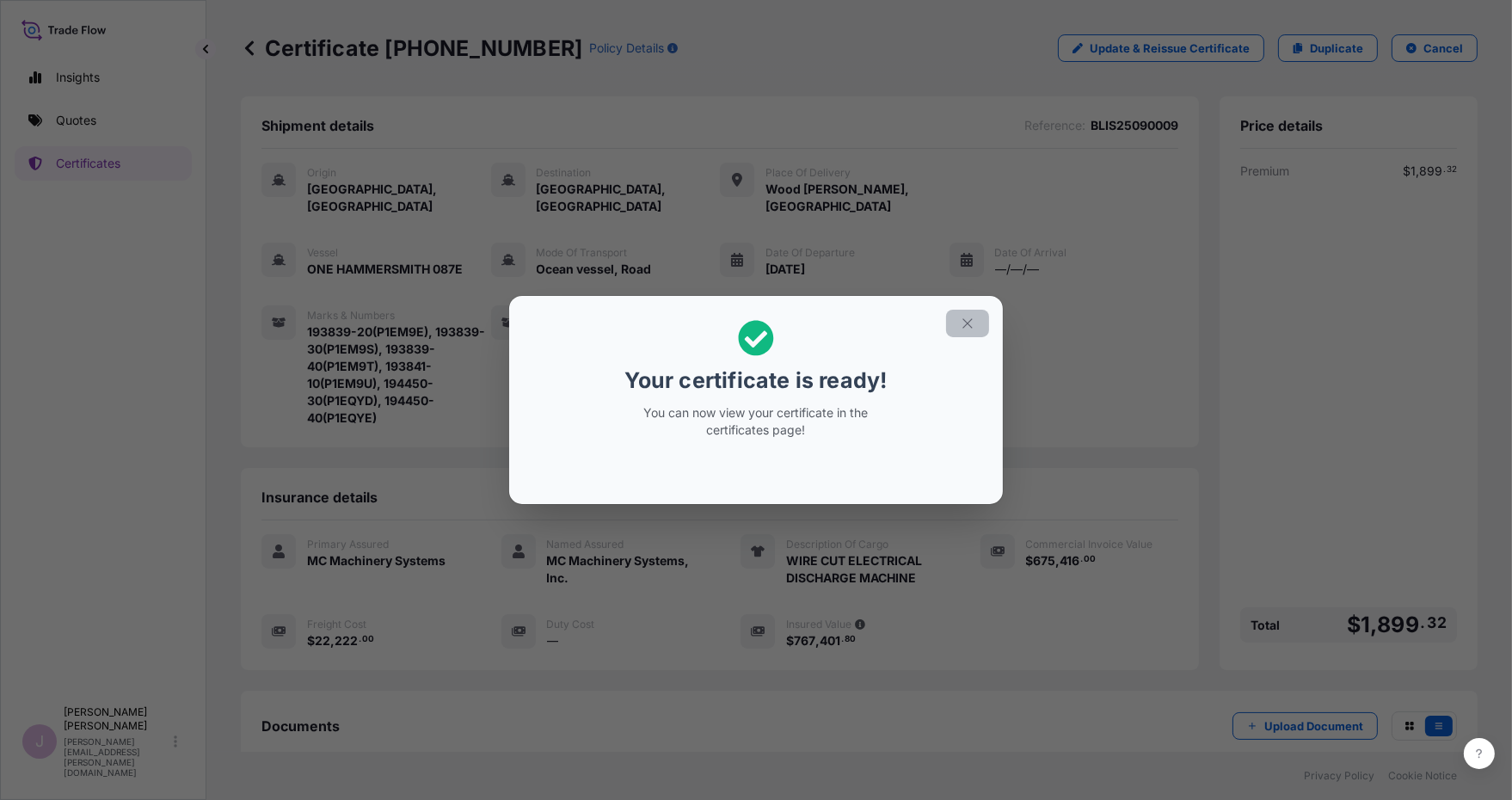
click at [967, 325] on icon "button" at bounding box center [967, 323] width 15 height 15
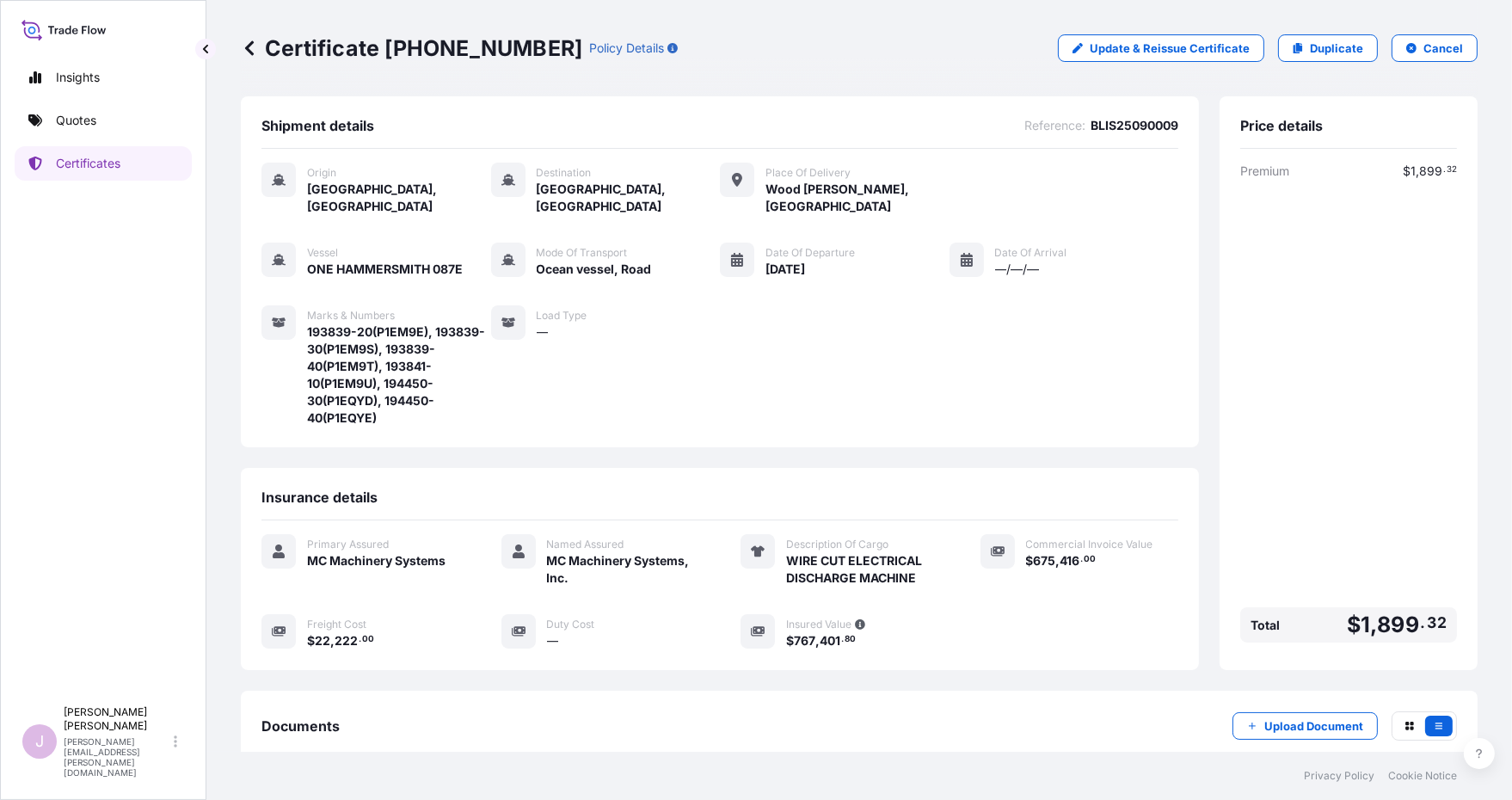
click at [1372, 422] on div "Premium $ 1 , 899 . 32 Total $ 1 , 899 . 32" at bounding box center [1348, 405] width 217 height 486
click at [286, 717] on span "Documents" at bounding box center [301, 725] width 78 height 17
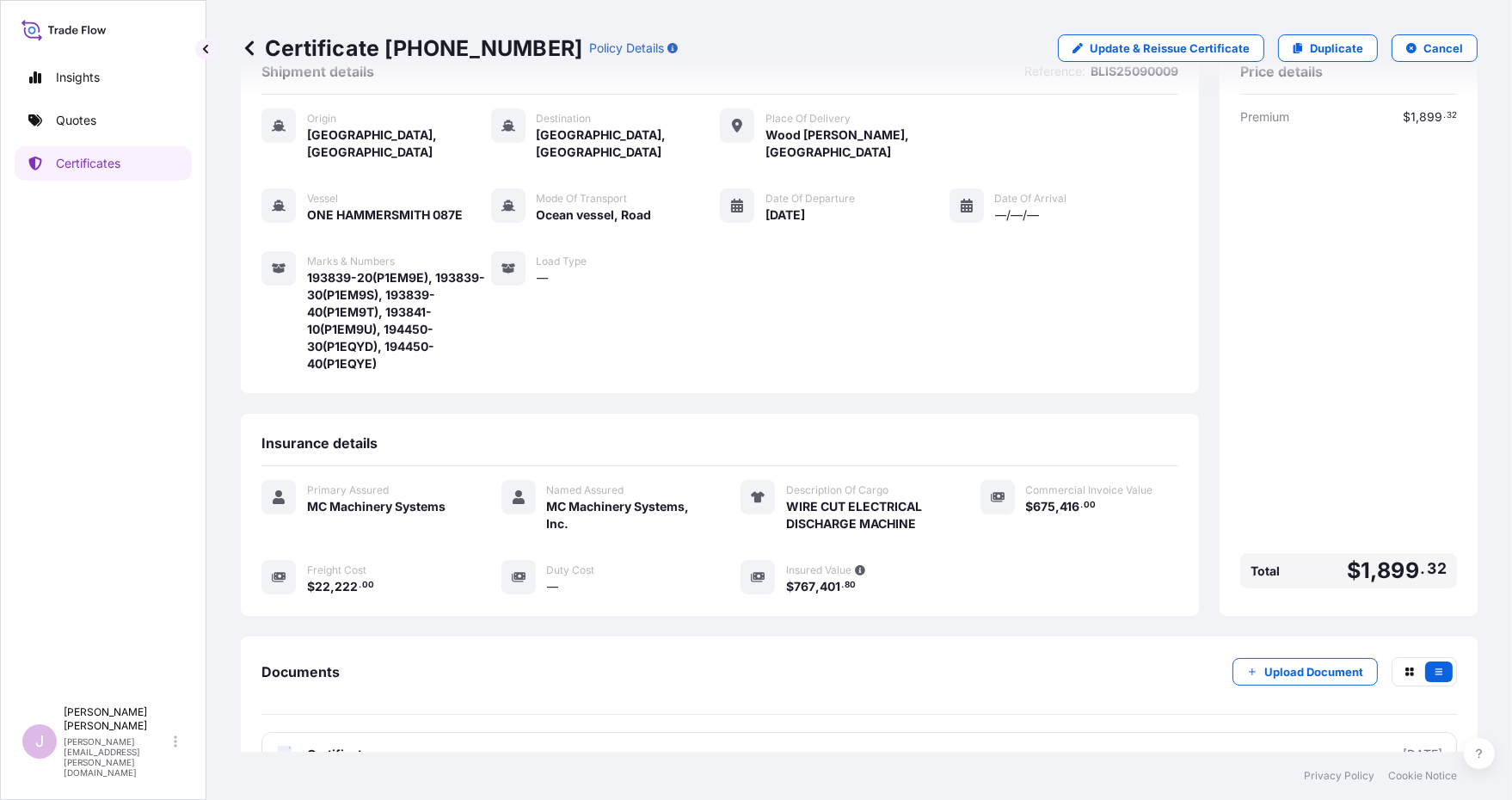
scroll to position [82, 0]
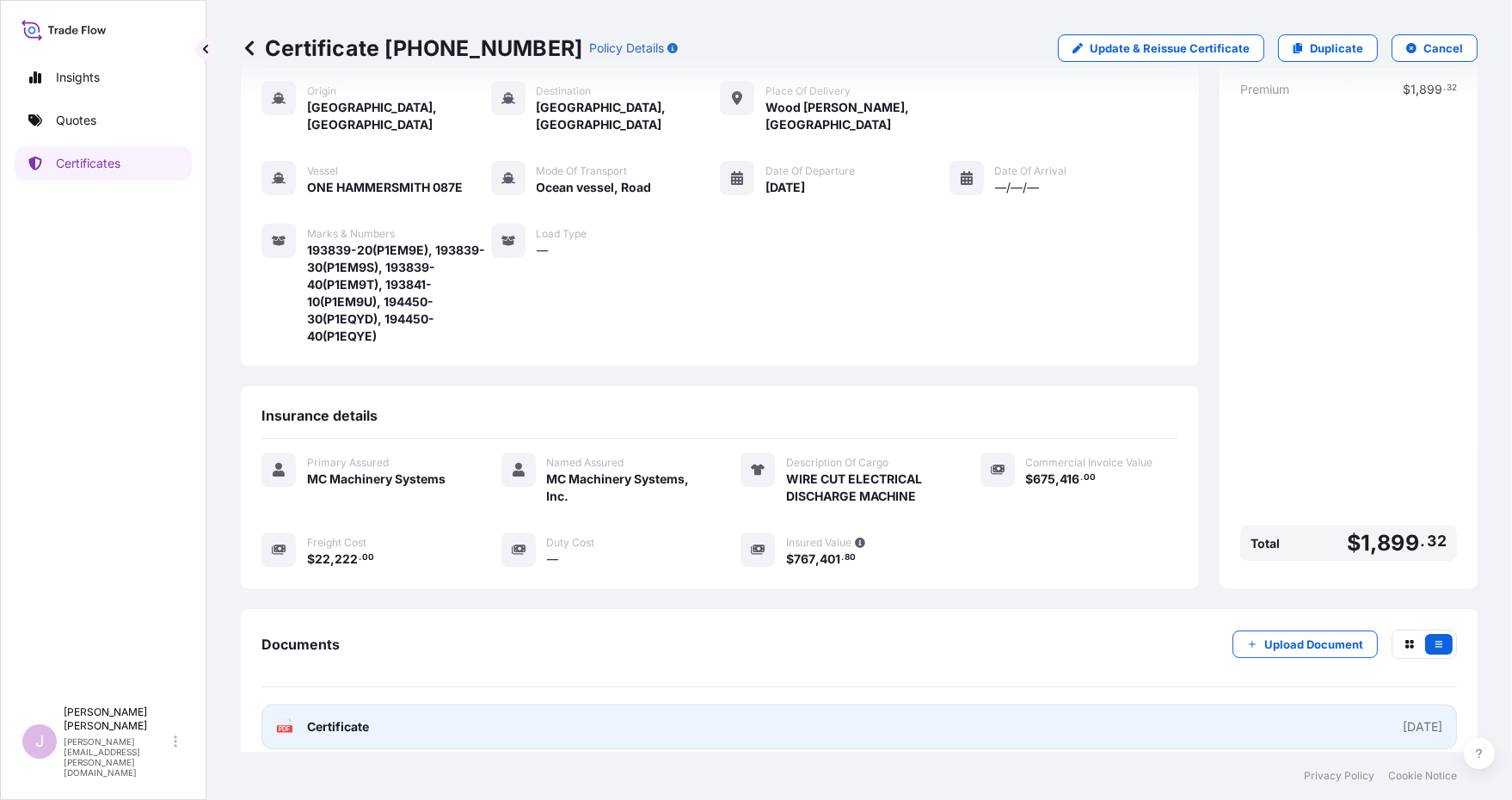
click at [325, 718] on span "Certificate" at bounding box center [338, 726] width 62 height 17
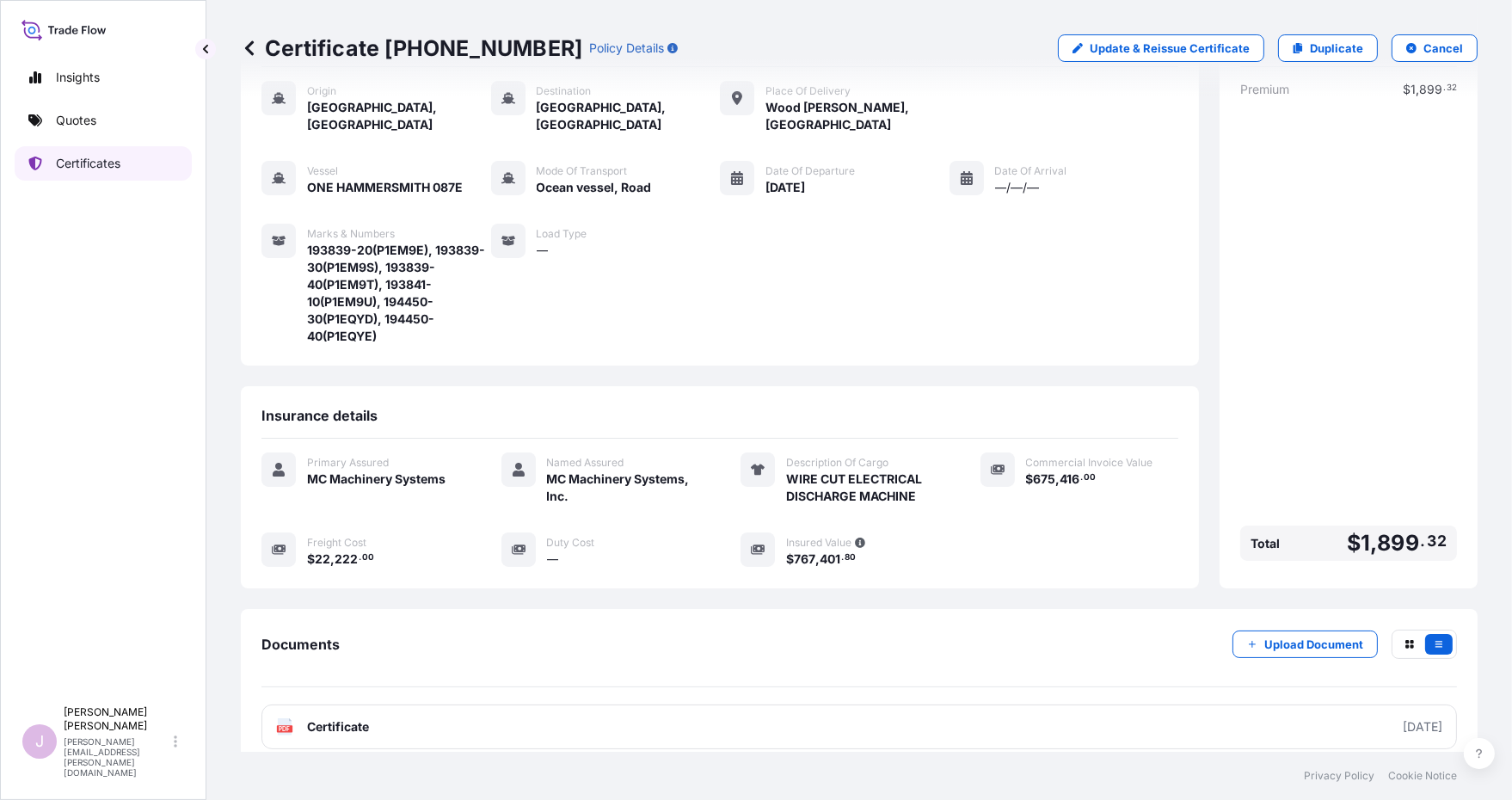
click at [102, 161] on p "Certificates" at bounding box center [88, 163] width 65 height 17
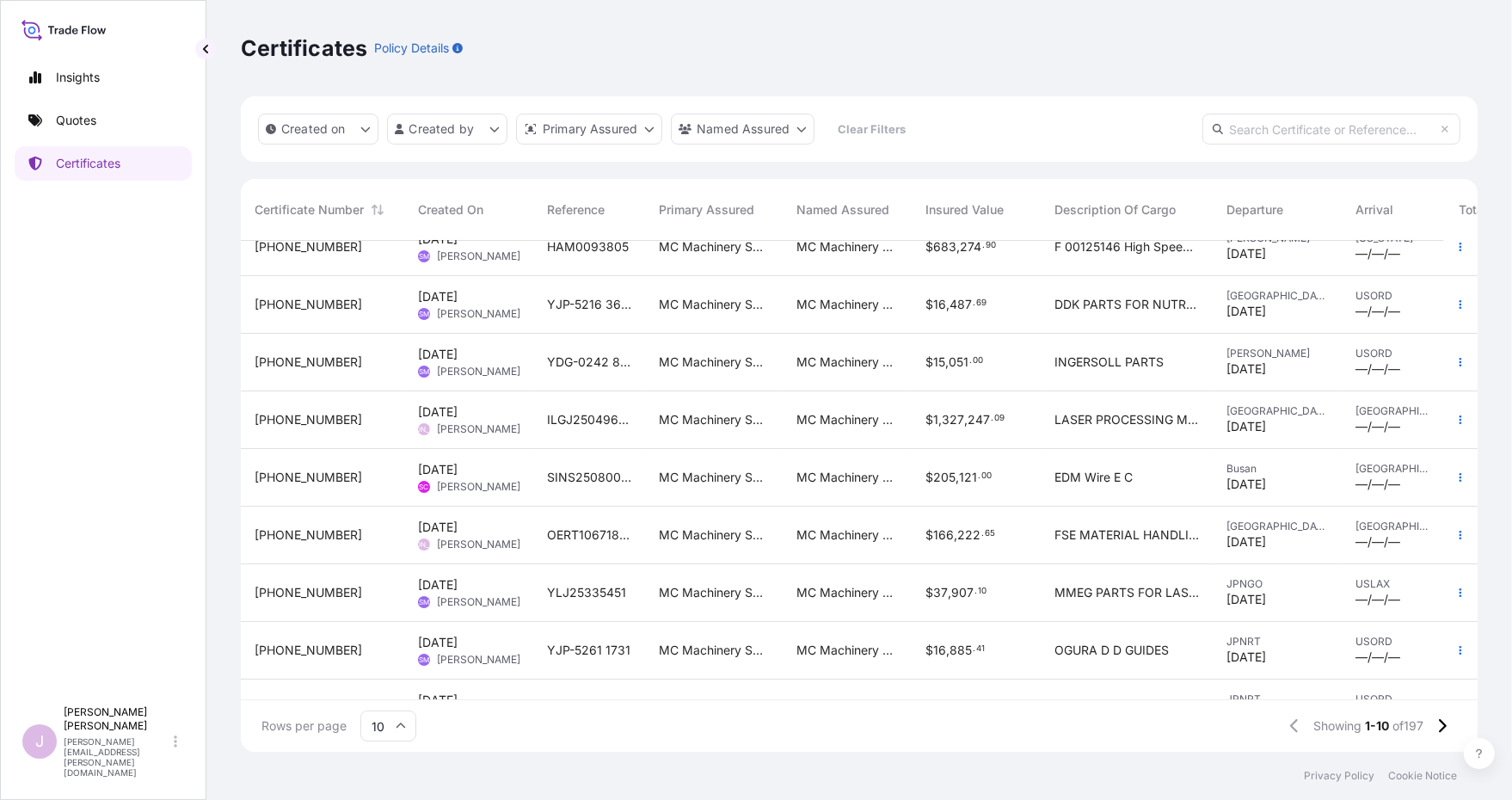
scroll to position [131, 0]
